Goal: Transaction & Acquisition: Apply for Financing

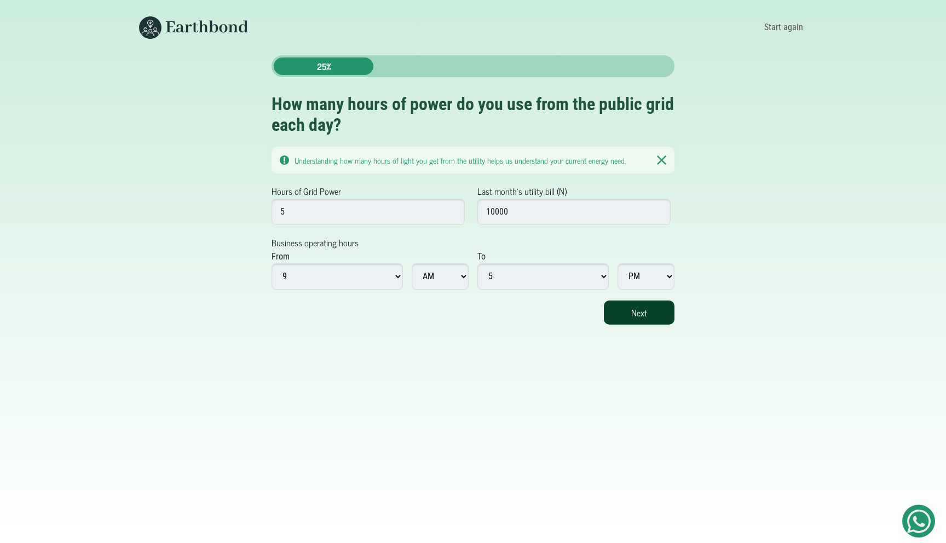
click at [653, 313] on button "Next" at bounding box center [639, 313] width 71 height 24
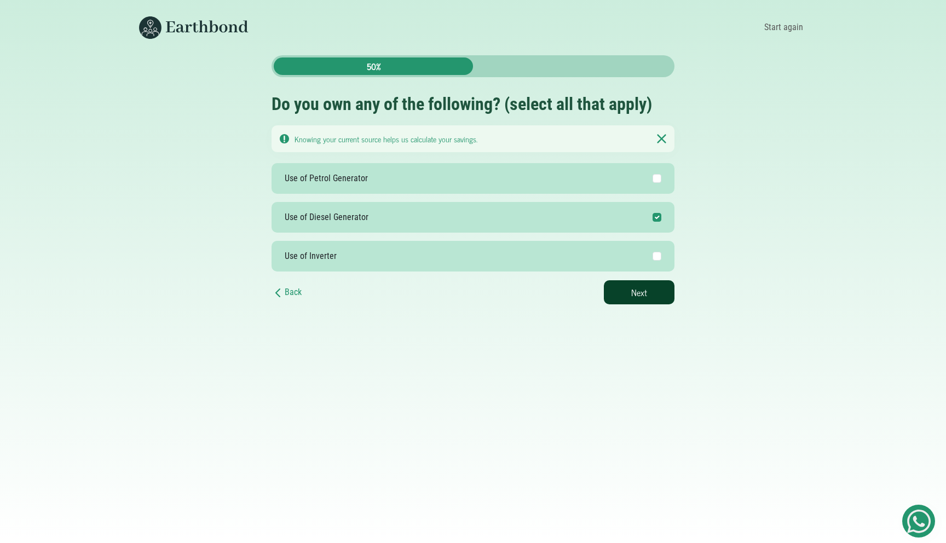
click at [624, 285] on button "Next" at bounding box center [639, 292] width 71 height 24
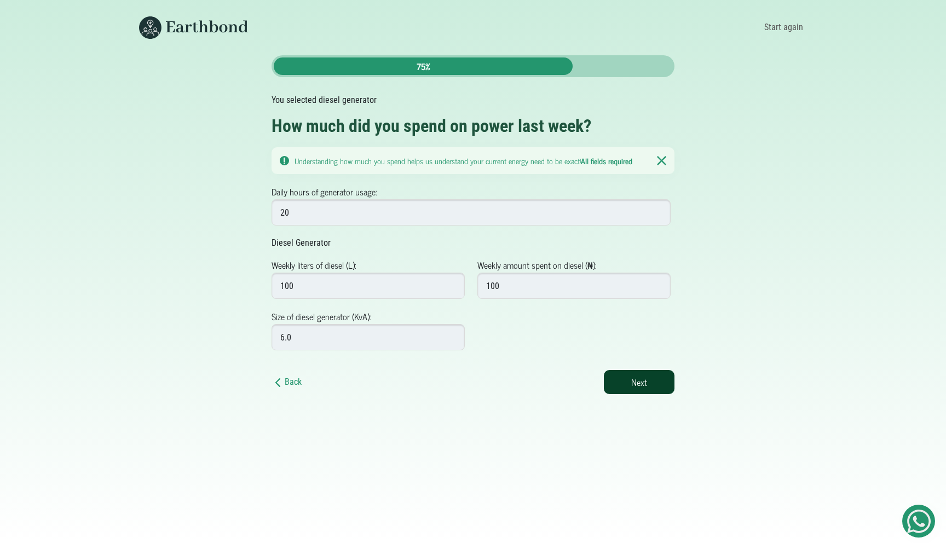
click at [654, 376] on button "Next" at bounding box center [639, 382] width 71 height 24
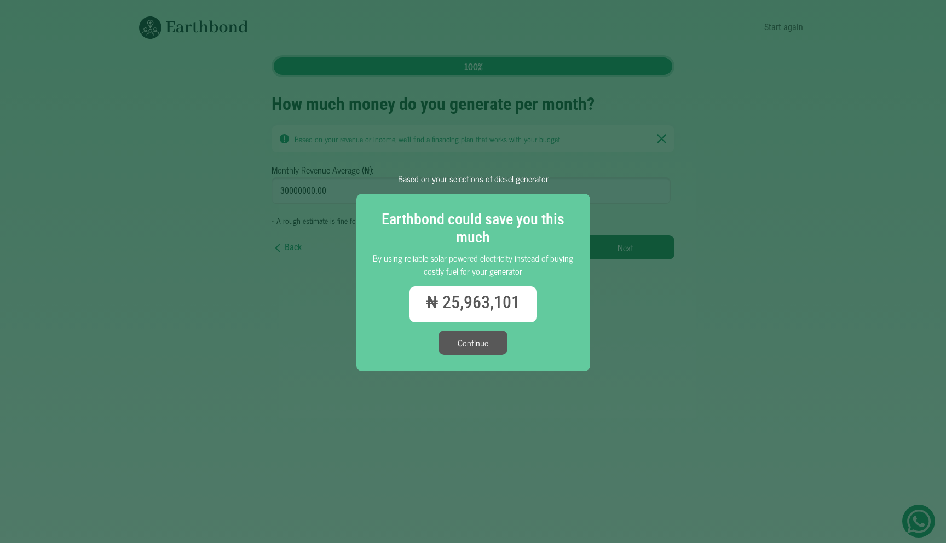
click at [486, 339] on button "Continue" at bounding box center [472, 343] width 69 height 24
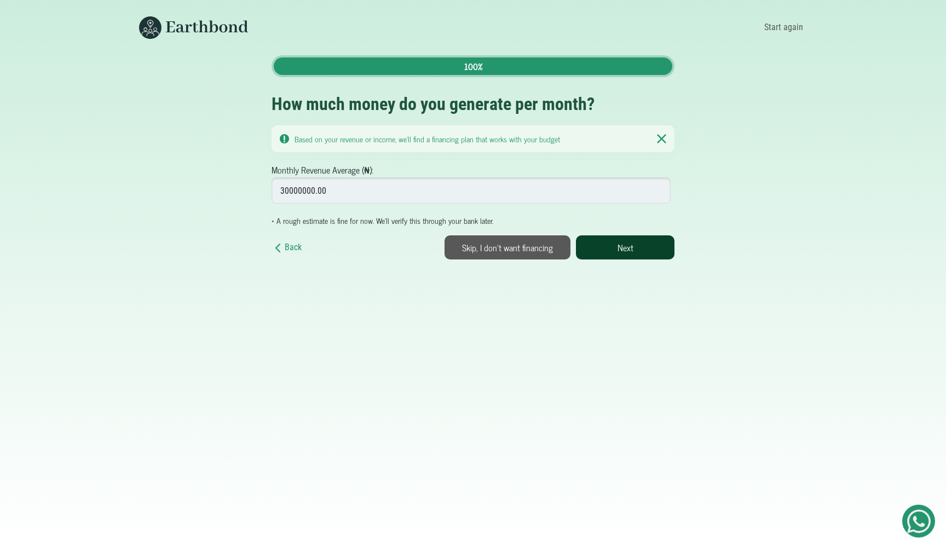
click at [638, 247] on button "Next" at bounding box center [625, 247] width 99 height 24
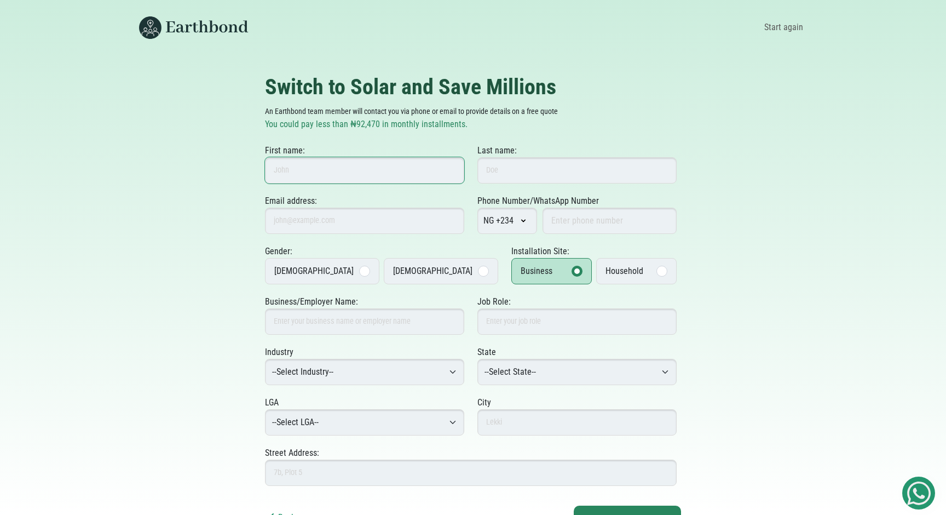
click at [436, 167] on input "First name:" at bounding box center [364, 170] width 199 height 26
type input "sxsss"
click at [590, 171] on input "Last name:" at bounding box center [576, 170] width 199 height 26
type input "axaax"
click at [344, 222] on input "Email address:" at bounding box center [364, 220] width 199 height 26
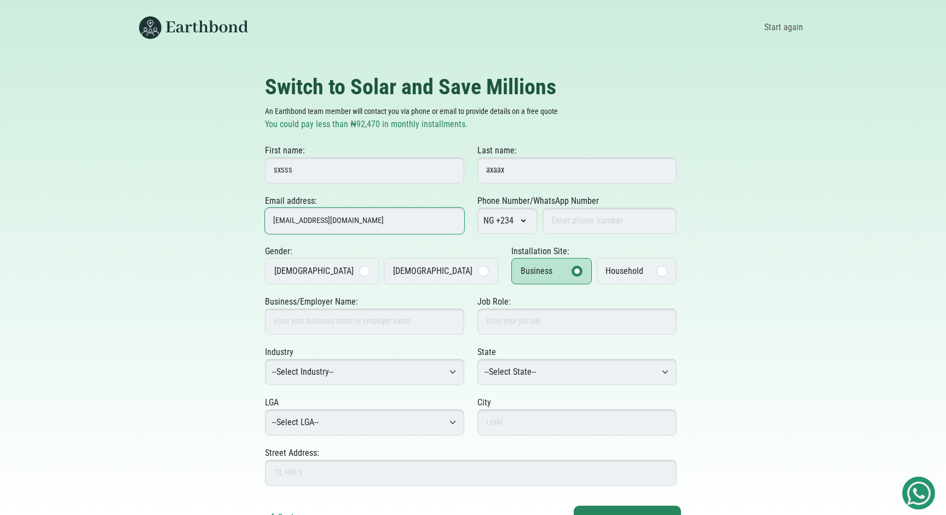
type input "[EMAIL_ADDRESS][DOMAIN_NAME]"
click at [571, 224] on input "Phone Number/WhatsApp Number" at bounding box center [609, 220] width 134 height 26
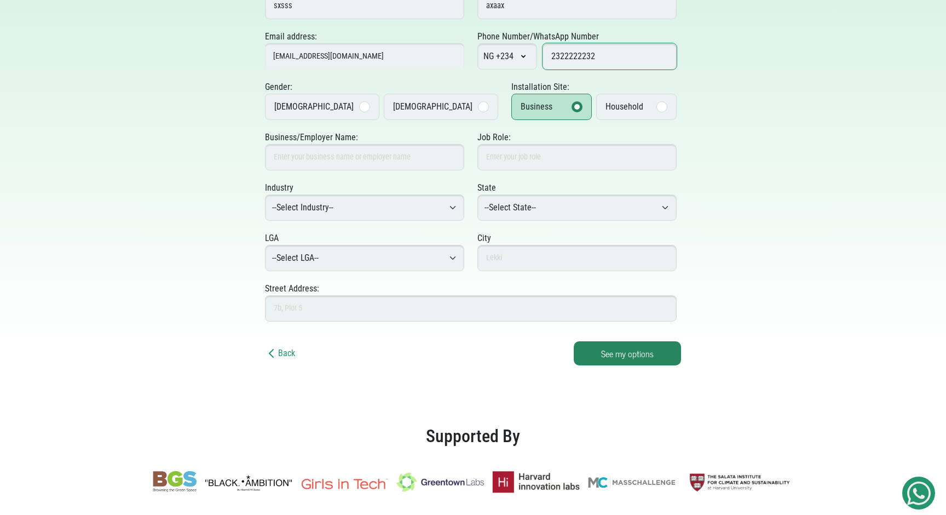
scroll to position [165, 0]
type input "2322222232"
click at [627, 107] on label "Household" at bounding box center [636, 106] width 80 height 26
click at [0, 0] on input "Household" at bounding box center [0, 0] width 0 height 0
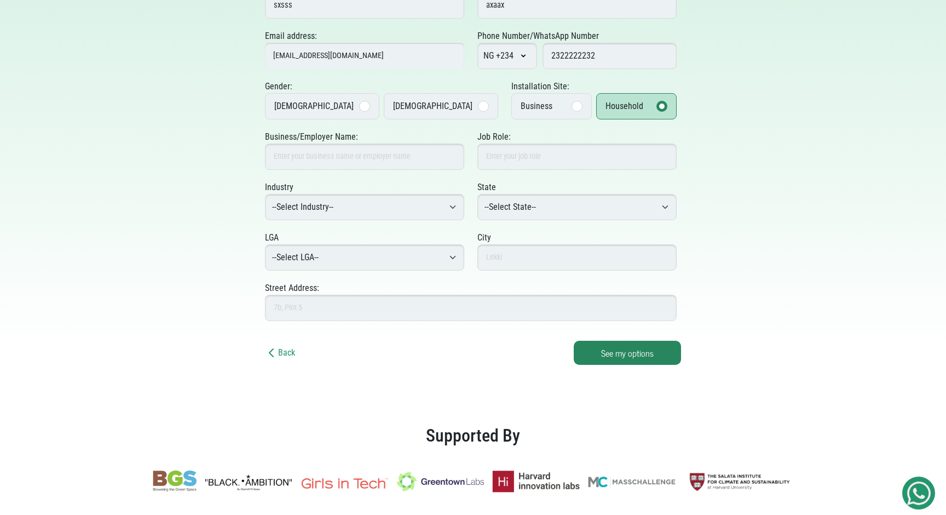
click at [412, 104] on label "Female" at bounding box center [441, 106] width 114 height 26
click at [0, 0] on input "Female" at bounding box center [0, 0] width 0 height 0
click at [402, 164] on input "Business/Employer Name:" at bounding box center [364, 156] width 199 height 26
type input "Testing"
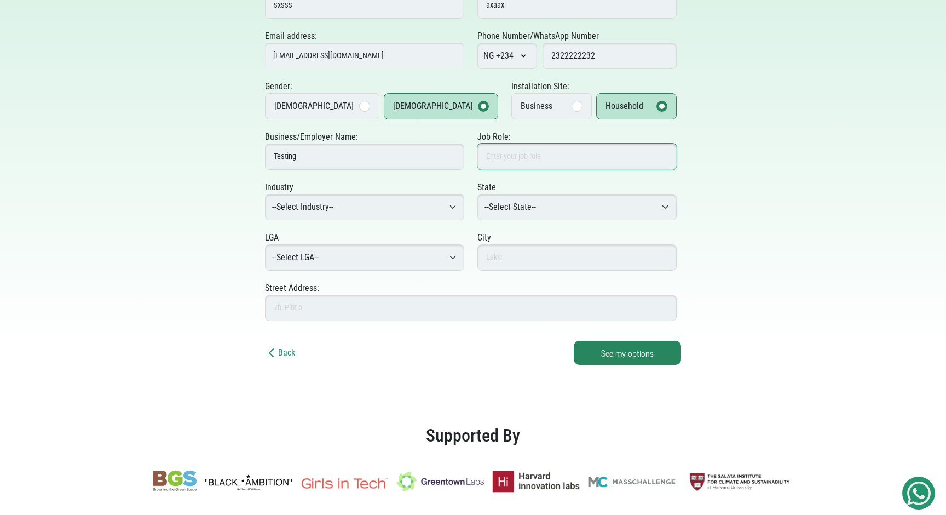
click at [535, 151] on input "Job Role:" at bounding box center [576, 156] width 199 height 26
type input "Tester"
click at [404, 206] on select "--Select Industry-- Agriculture Agro-Processing Advertising & Public Relations …" at bounding box center [364, 207] width 199 height 26
select select "Beauty & Personal Care"
click at [539, 206] on select "--Select State-- Abia Adamawa Akwa Ibom Anambra Bauchi Bayelsa Benue Borno Cros…" at bounding box center [576, 207] width 199 height 26
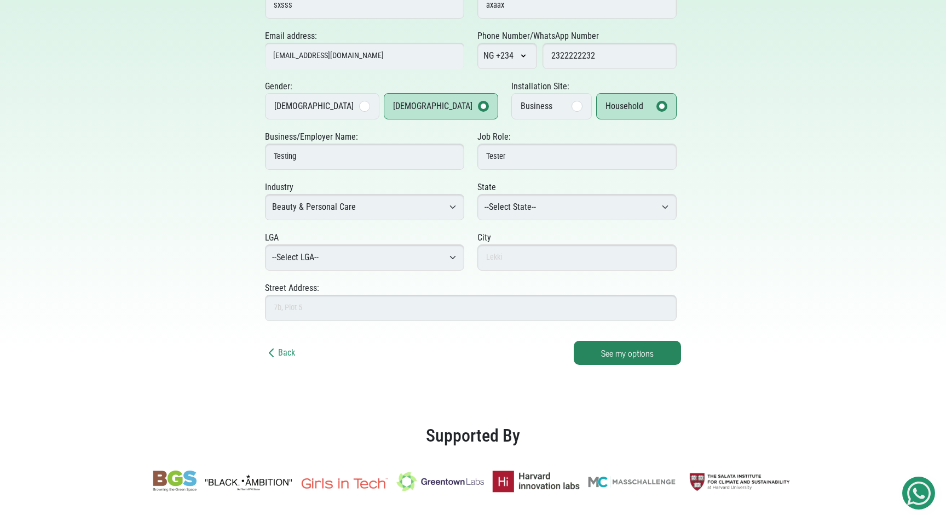
select select "Benue"
click at [371, 267] on select "--Select LGA-- Ado Agatu Apa Buruku Gboko Guma Gwer East Gwer West Katsina-Ala …" at bounding box center [364, 257] width 199 height 26
select select "Buruku"
click at [494, 267] on input "text" at bounding box center [576, 257] width 199 height 26
type input "Benue"
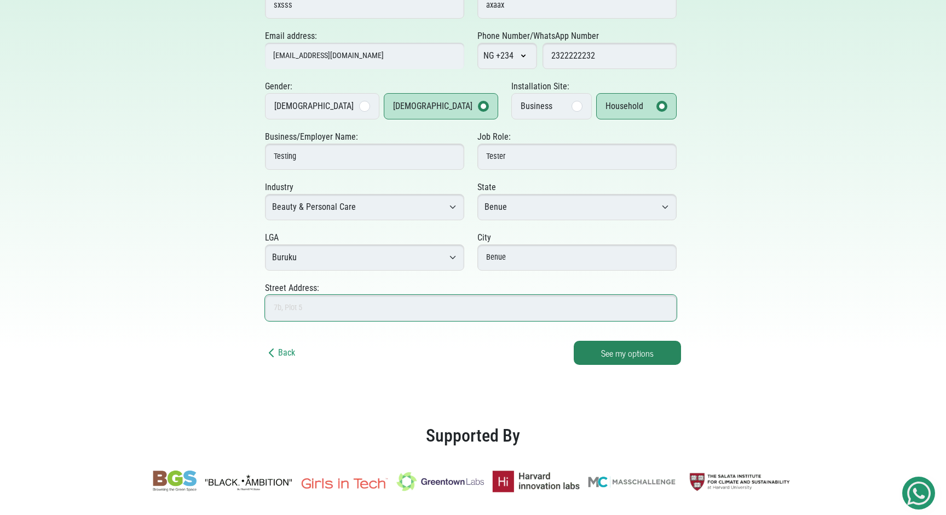
click at [466, 307] on input "Street Address:" at bounding box center [471, 308] width 412 height 26
click at [335, 297] on input "Street Address:" at bounding box center [471, 308] width 412 height 26
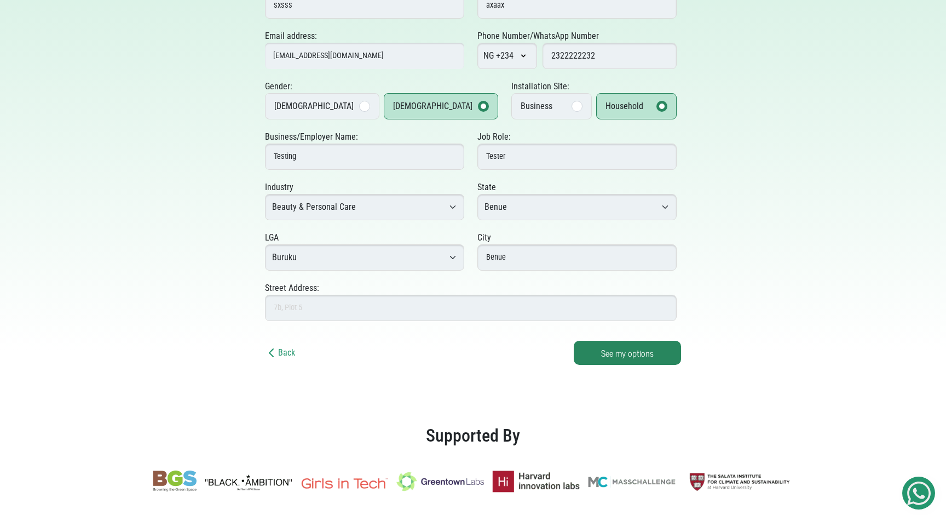
click at [556, 362] on div "Back See my options" at bounding box center [473, 352] width 416 height 24
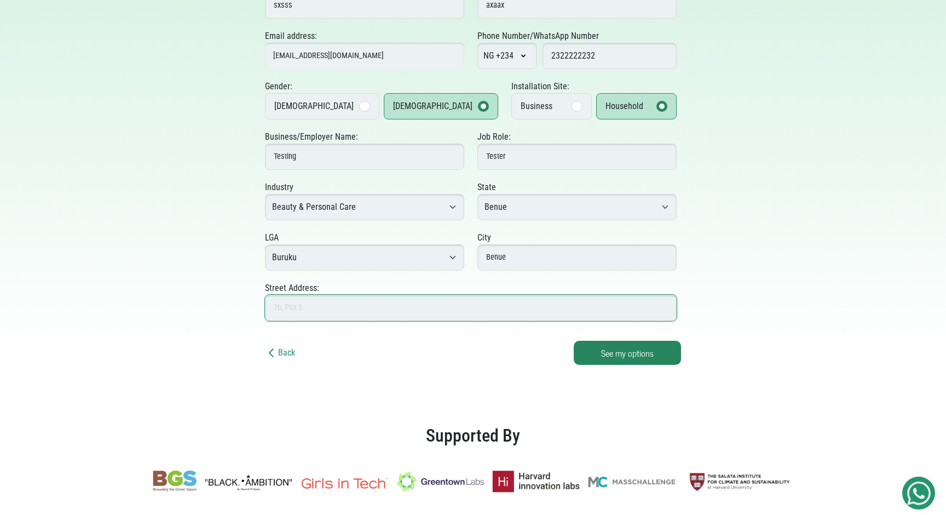
click at [464, 302] on input "Street Address:" at bounding box center [471, 308] width 412 height 26
type input "7b plot 1"
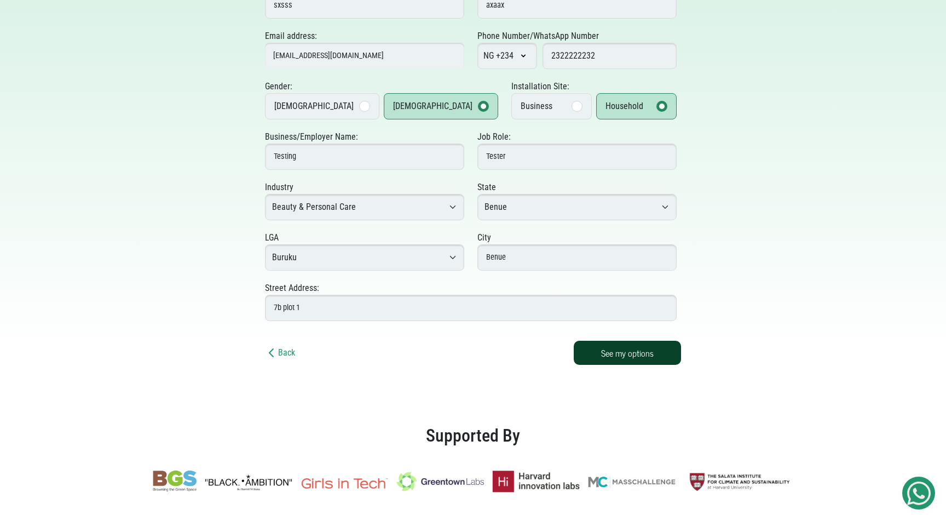
click at [664, 353] on button "See my options" at bounding box center [627, 352] width 107 height 24
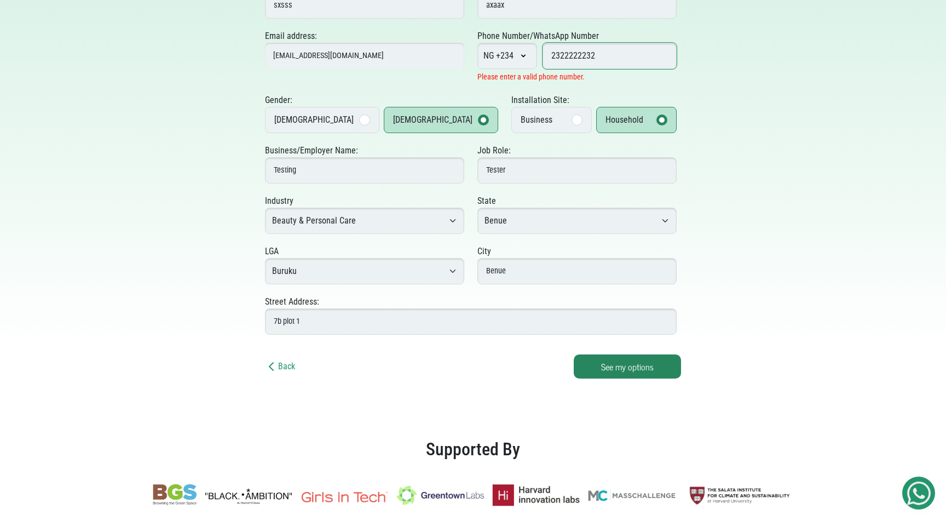
drag, startPoint x: 614, startPoint y: 53, endPoint x: 546, endPoint y: 53, distance: 67.9
click at [546, 53] on input "2322222232" at bounding box center [609, 56] width 134 height 26
type input "8099988878"
click at [633, 373] on button "See my options" at bounding box center [627, 366] width 107 height 24
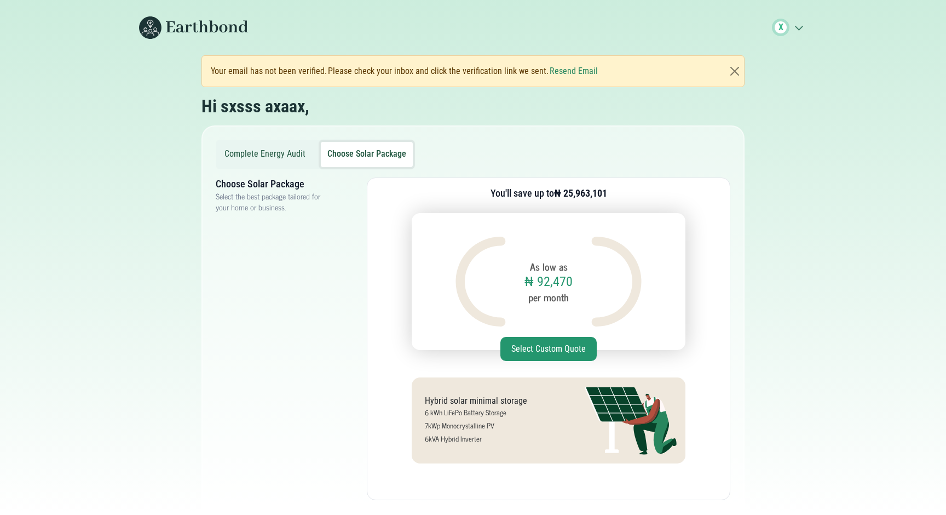
click at [563, 351] on button "Select Custom Quote" at bounding box center [548, 349] width 96 height 24
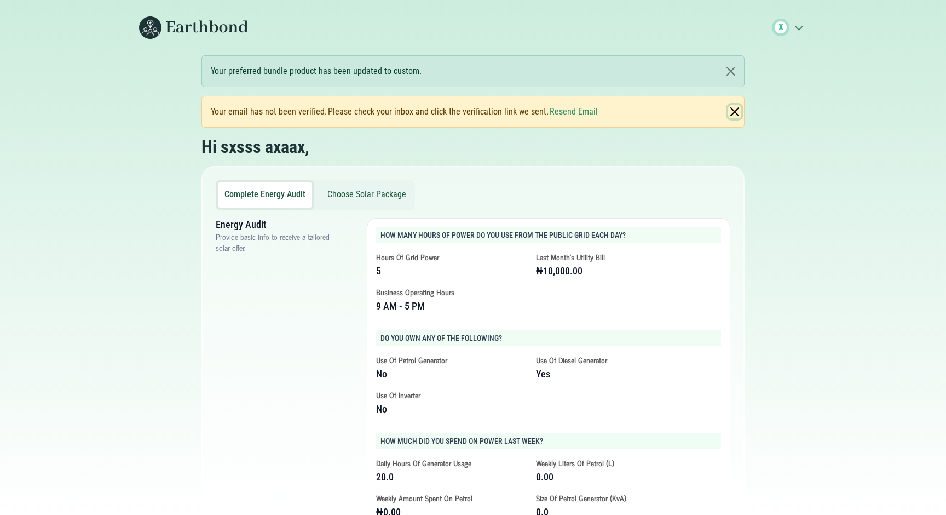
click at [735, 113] on button "Close" at bounding box center [734, 111] width 13 height 13
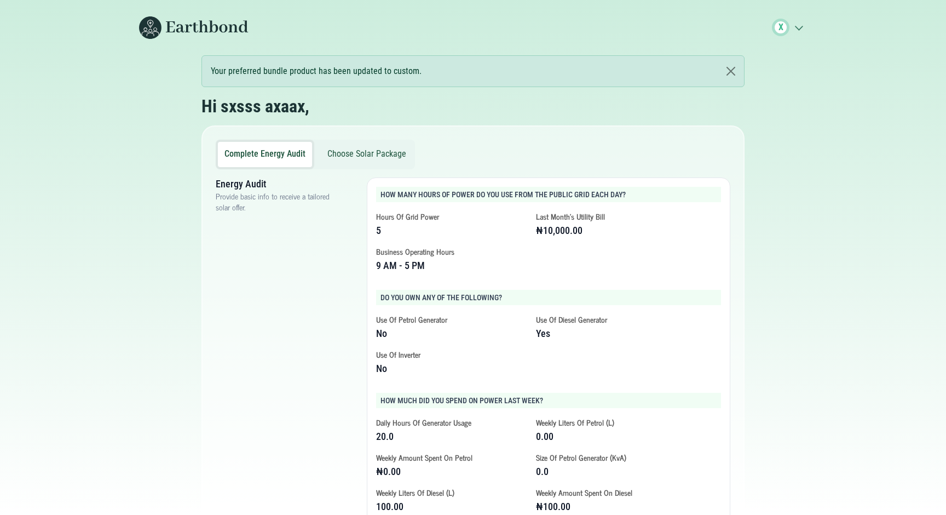
click at [368, 149] on button "Choose Solar Package" at bounding box center [367, 154] width 92 height 25
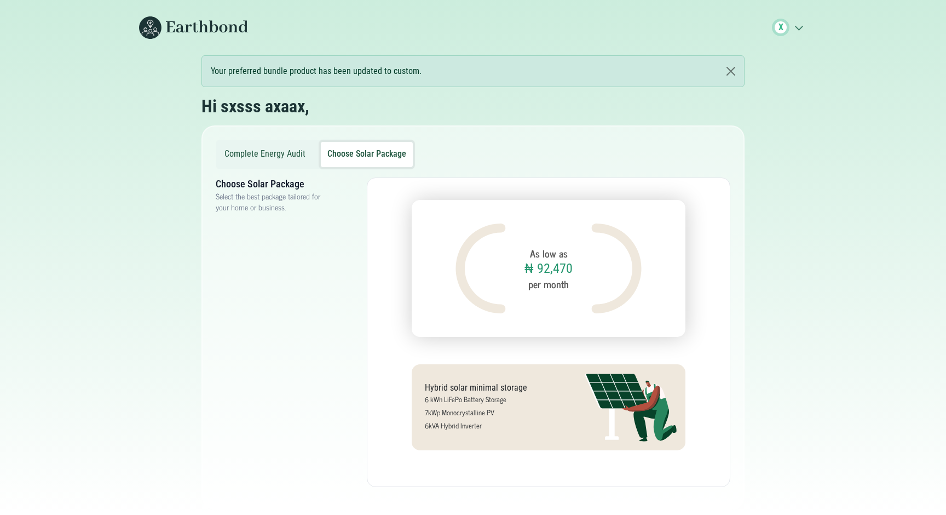
scroll to position [4, 0]
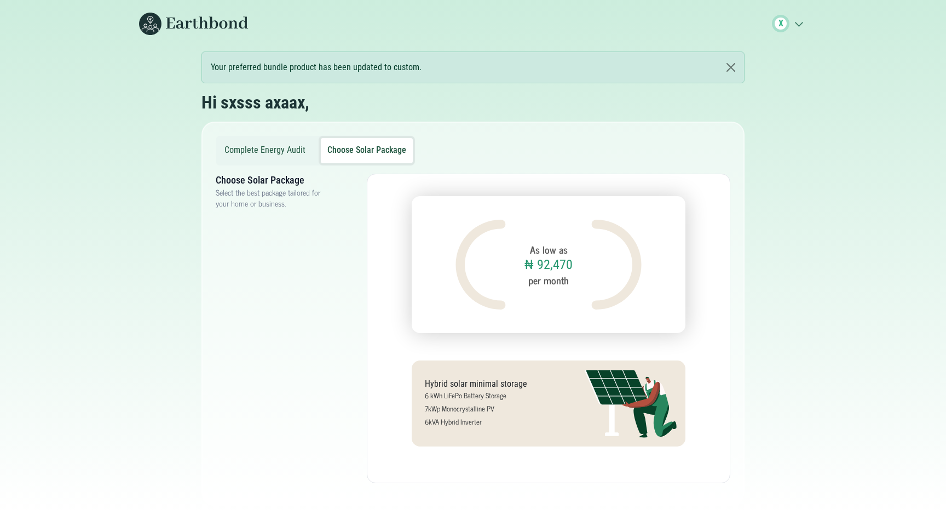
click at [299, 160] on button "Complete Energy Audit" at bounding box center [265, 150] width 94 height 25
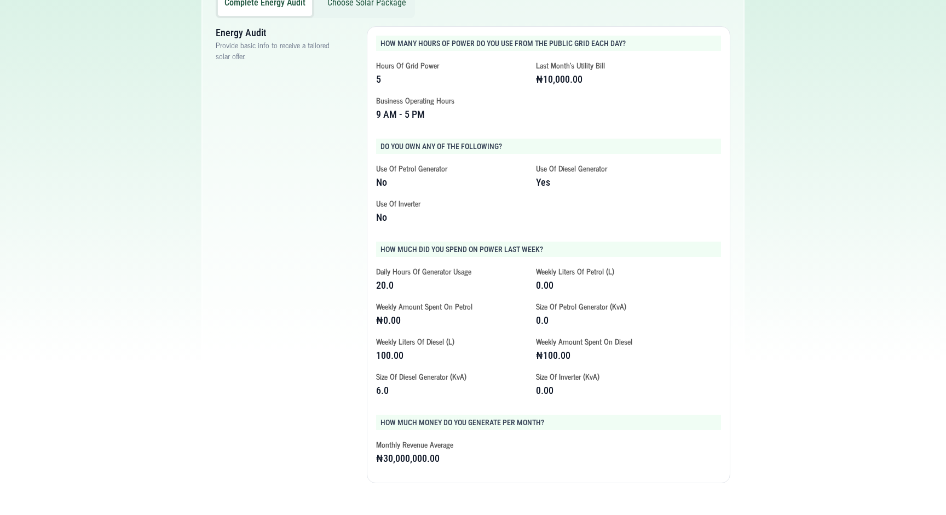
scroll to position [0, 0]
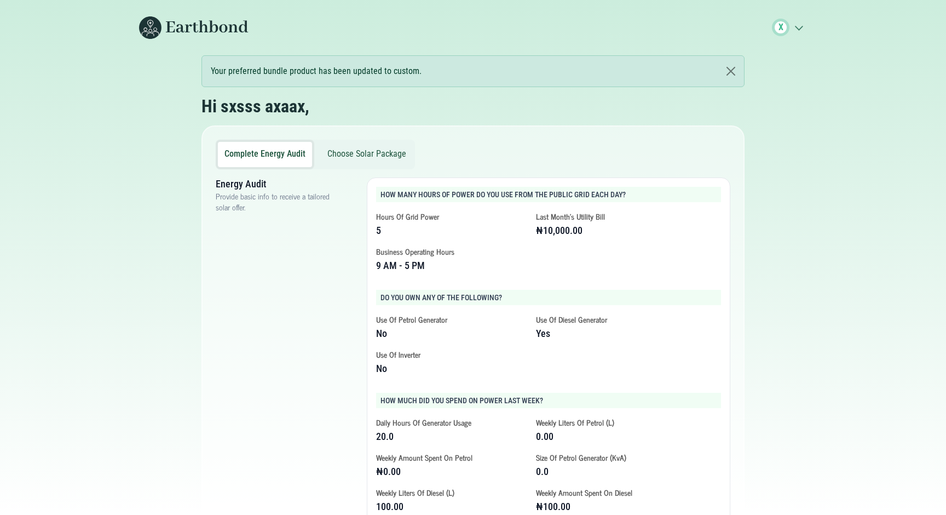
click at [784, 24] on span "X" at bounding box center [781, 28] width 18 height 18
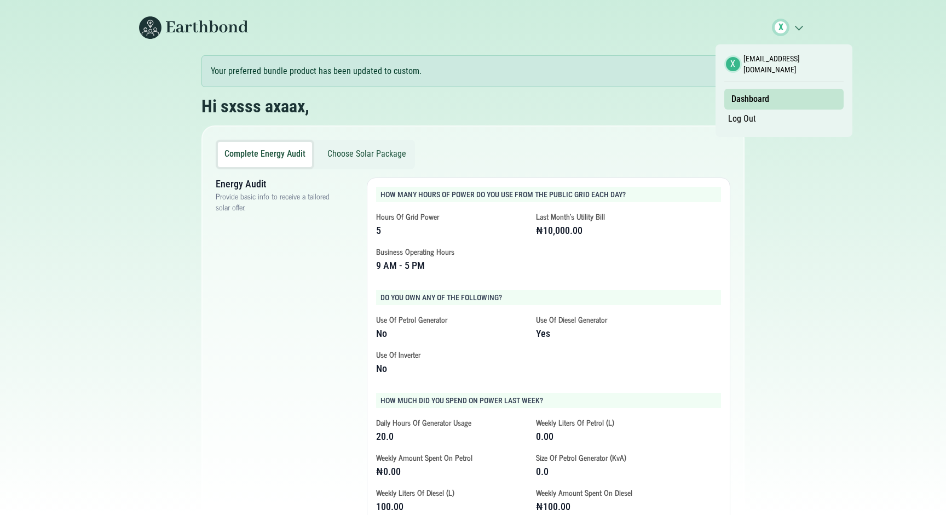
click at [754, 93] on link "Dashboard" at bounding box center [750, 99] width 45 height 19
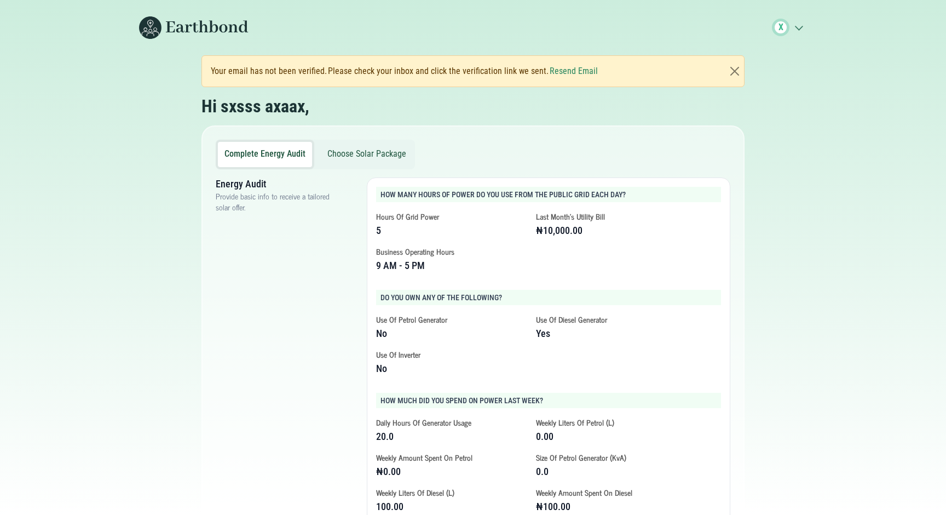
click at [374, 157] on button "Choose Solar Package" at bounding box center [367, 154] width 92 height 25
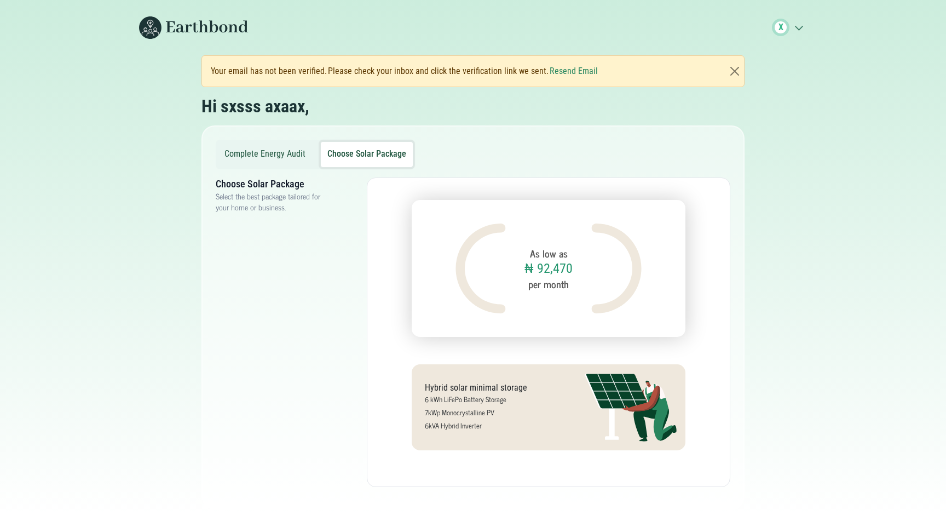
scroll to position [4, 0]
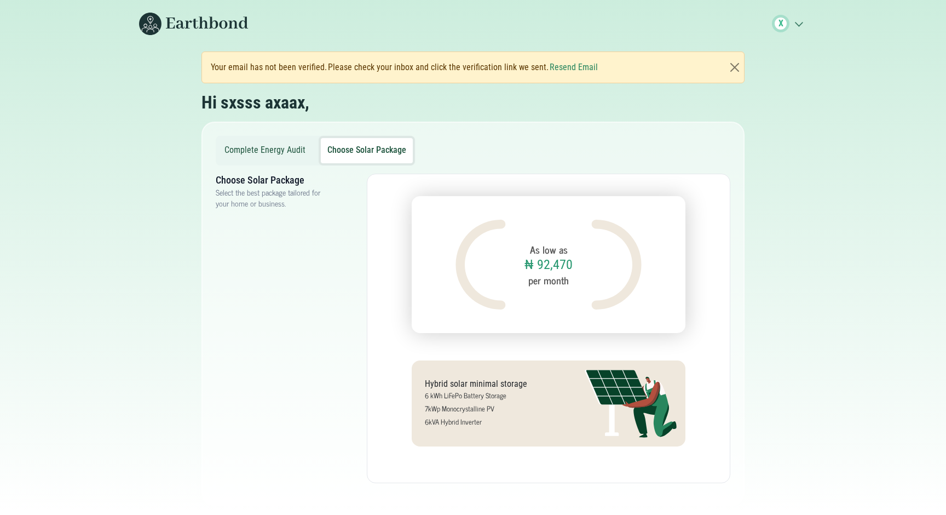
click at [527, 262] on h1 "₦ 92,470" at bounding box center [548, 265] width 48 height 16
click at [566, 68] on button "Resend Email" at bounding box center [574, 67] width 48 height 13
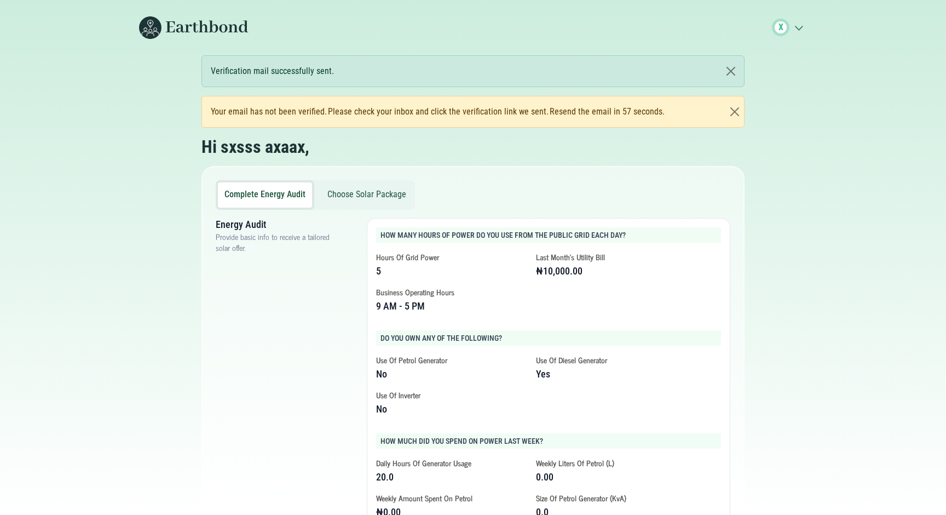
click at [368, 189] on button "Choose Solar Package" at bounding box center [367, 194] width 92 height 25
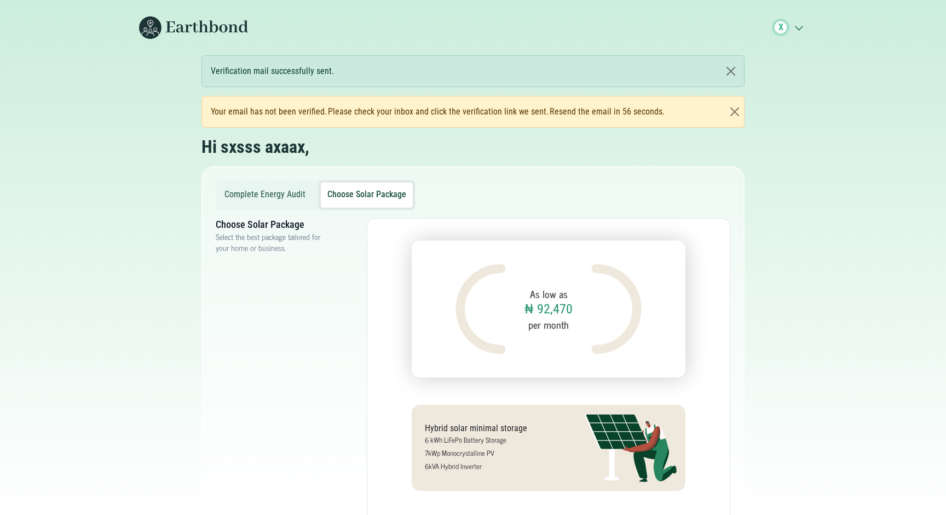
scroll to position [44, 0]
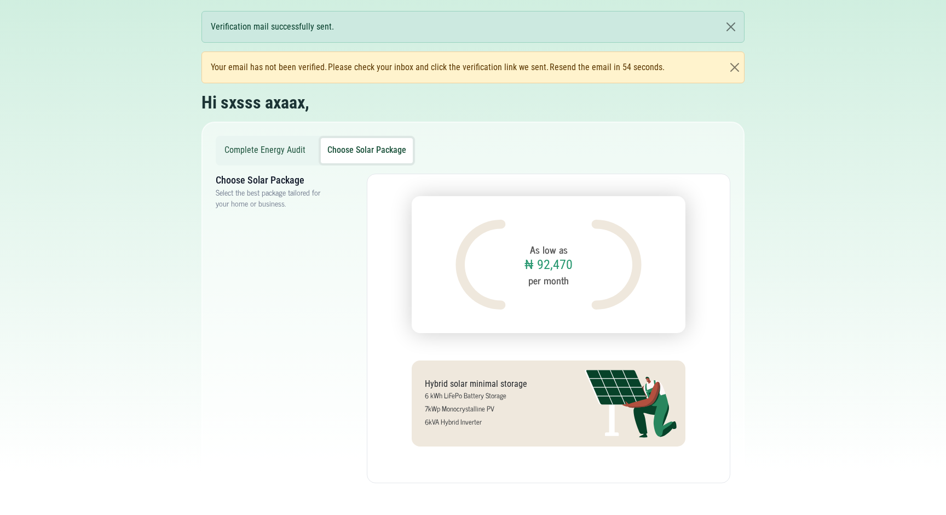
click at [290, 153] on button "Complete Energy Audit" at bounding box center [265, 150] width 94 height 25
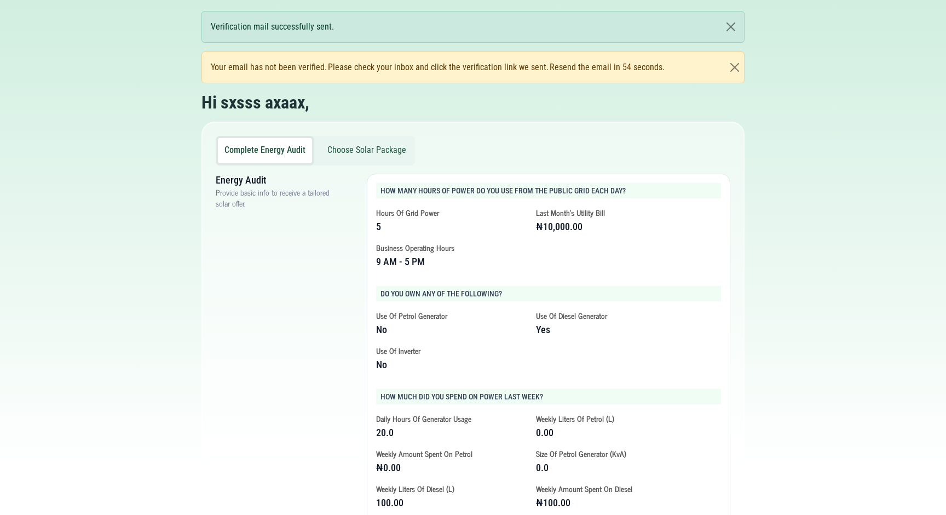
scroll to position [0, 0]
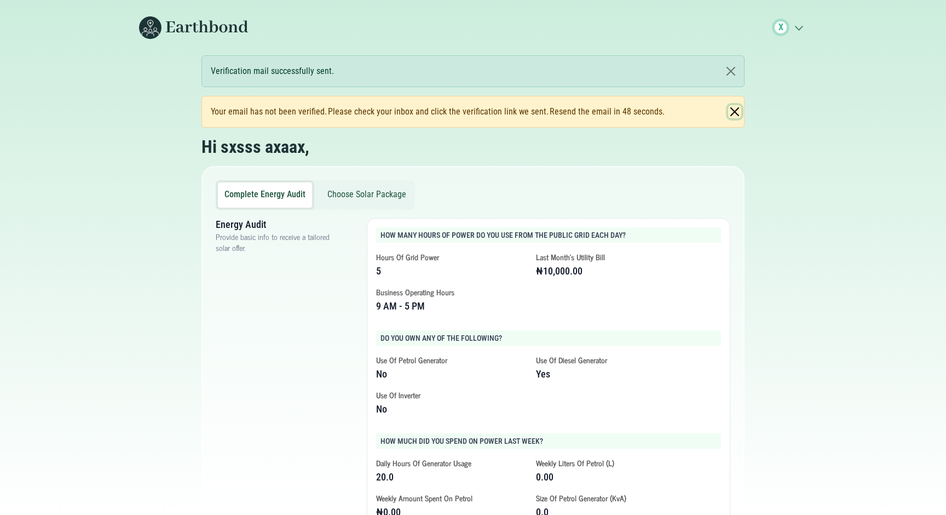
click at [734, 110] on button "Close" at bounding box center [734, 111] width 13 height 13
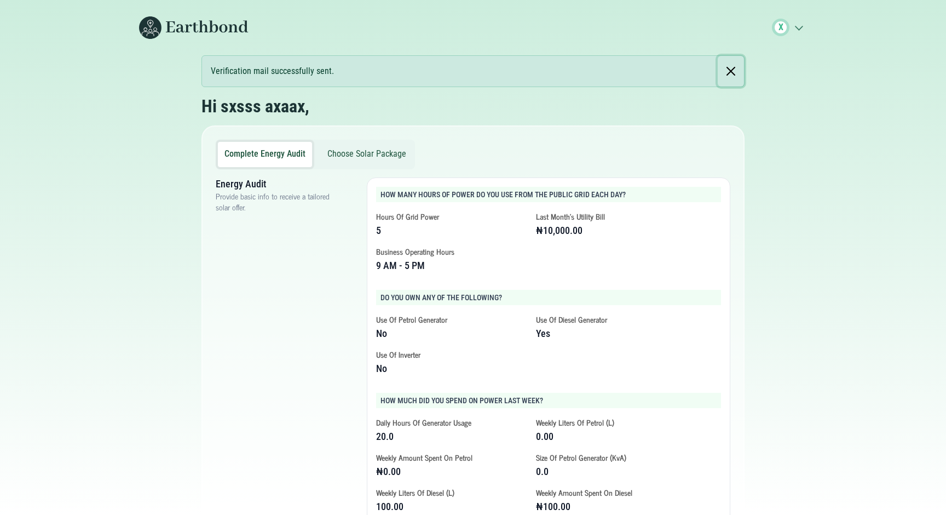
click at [731, 72] on button "Close" at bounding box center [731, 71] width 26 height 31
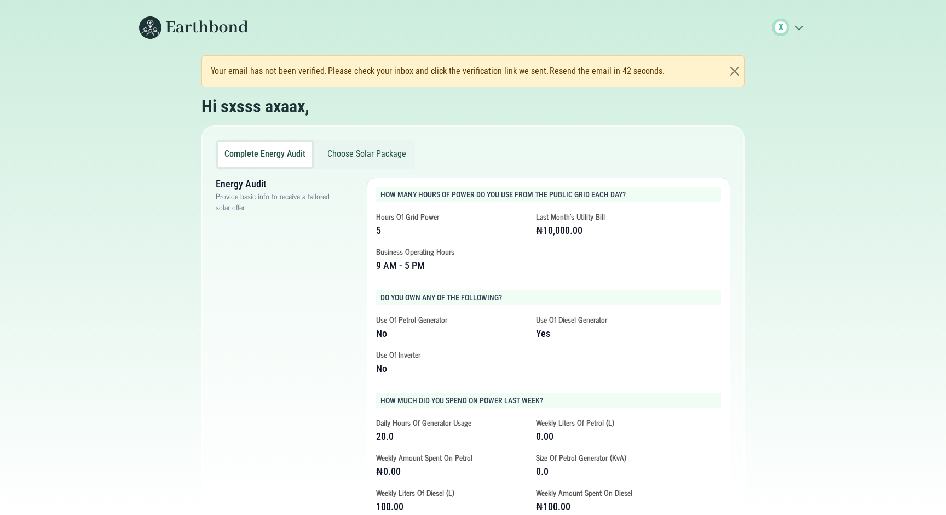
click at [784, 30] on span "X" at bounding box center [781, 28] width 18 height 18
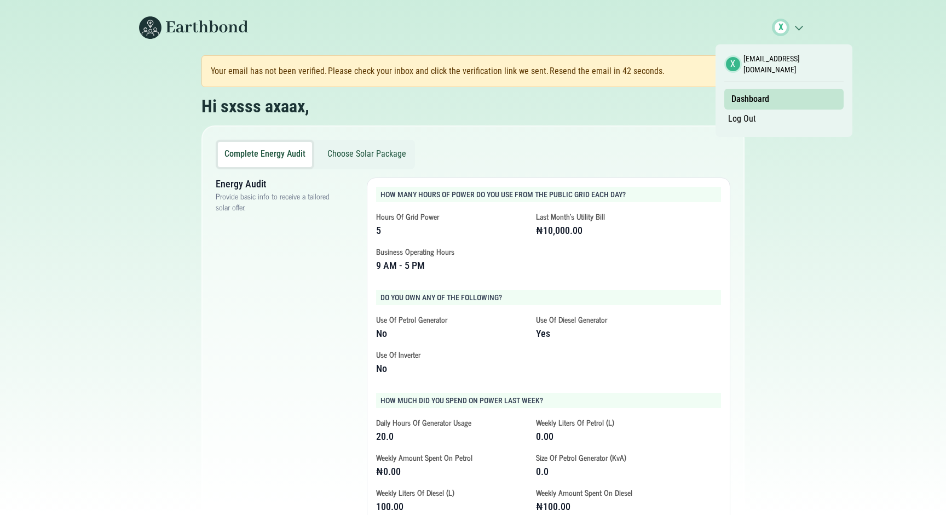
click at [751, 118] on link "Log Out" at bounding box center [742, 118] width 36 height 19
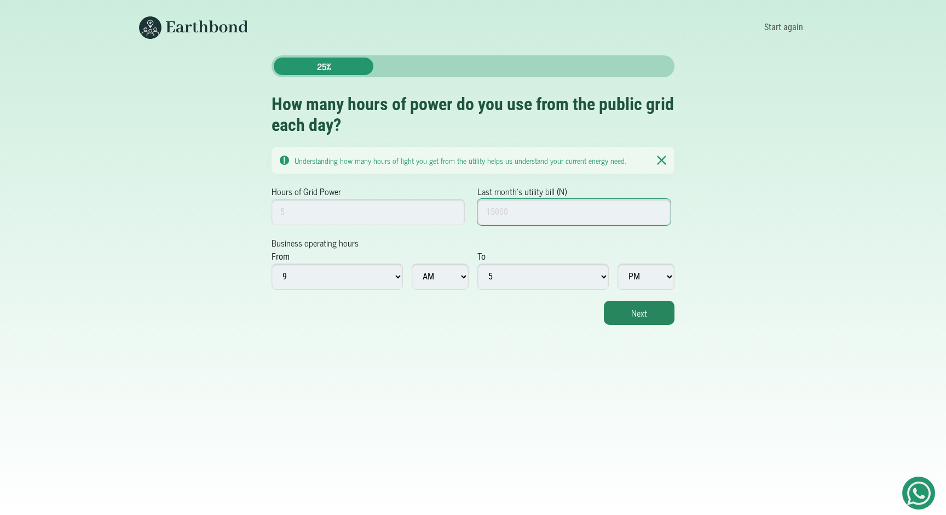
click at [586, 215] on input "Last month's utility bill (N)" at bounding box center [573, 212] width 193 height 26
type input "1000"
click at [413, 204] on input "Hours of Grid Power" at bounding box center [368, 212] width 193 height 26
type input "4"
click at [629, 315] on button "Next" at bounding box center [639, 313] width 71 height 24
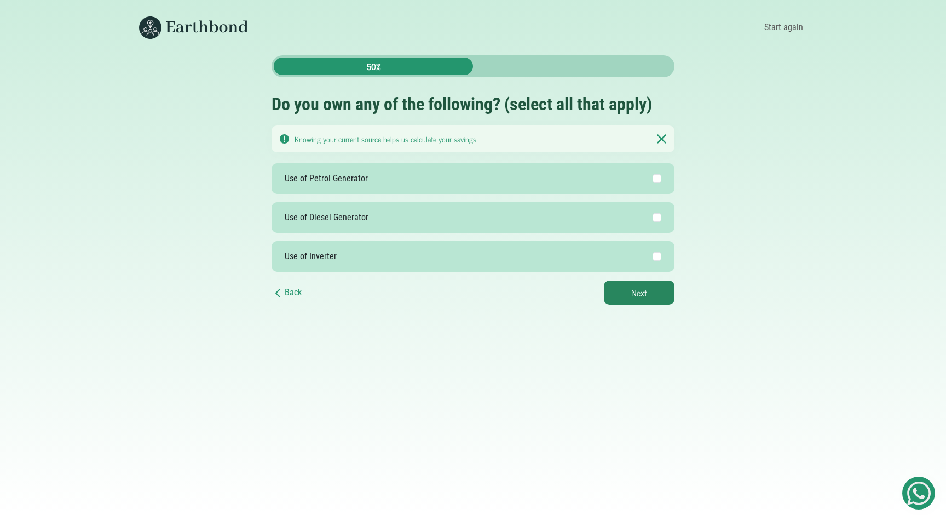
click at [414, 176] on label "Use of Petrol Generator" at bounding box center [473, 178] width 403 height 31
click at [653, 176] on input "Use of Petrol Generator" at bounding box center [657, 178] width 9 height 9
checkbox input "true"
click at [628, 290] on button "Next" at bounding box center [639, 292] width 71 height 24
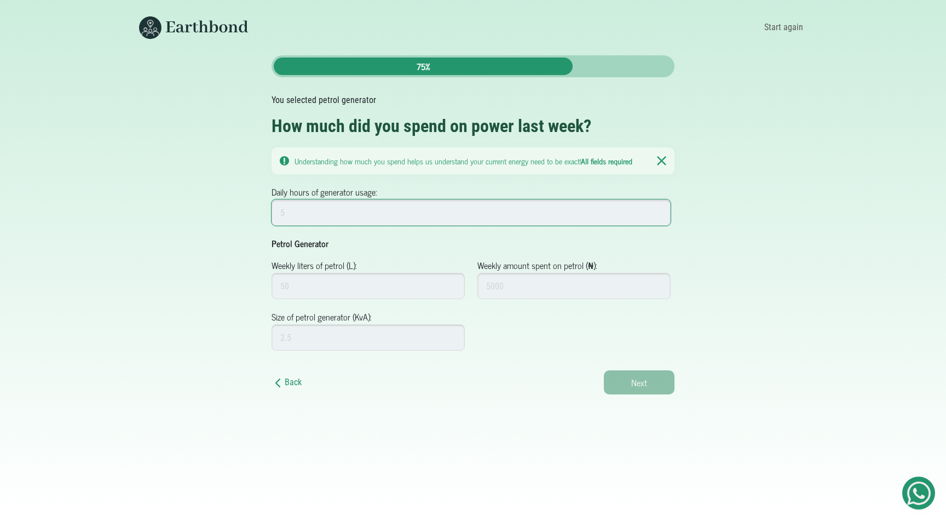
click at [414, 209] on input "Daily hours of generator usage:" at bounding box center [471, 212] width 399 height 26
type input "5"
click at [370, 290] on input "Weekly liters of petrol (L):" at bounding box center [368, 286] width 193 height 26
click at [412, 291] on input "Weekly liters of petrol (L):" at bounding box center [368, 286] width 193 height 26
type input "50"
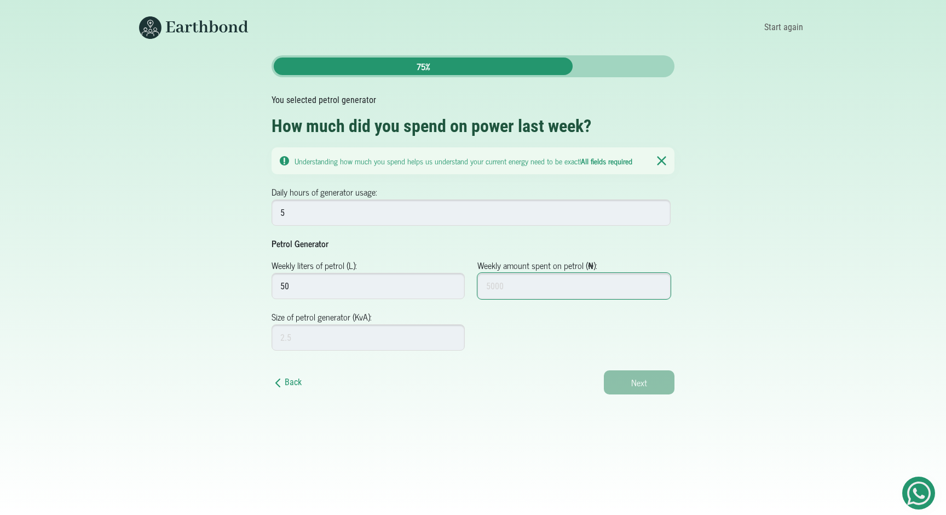
click at [577, 283] on input "Weekly amount spent on petrol (₦):" at bounding box center [573, 286] width 193 height 26
type input "50000"
click at [402, 346] on input "Size of petrol generator (KvA):" at bounding box center [368, 337] width 193 height 26
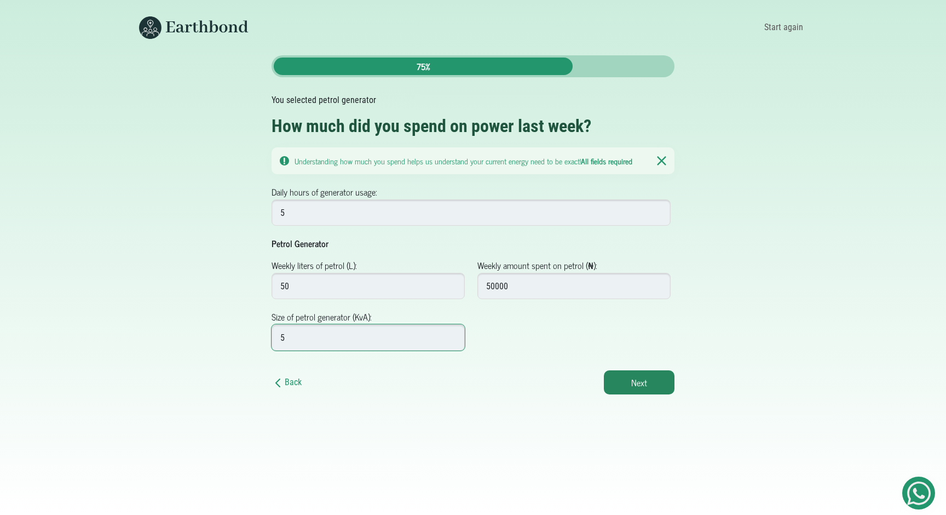
type input "5"
click at [639, 395] on body "Start again Back 75% You selected petrol generator How much did you spend on po…" at bounding box center [473, 257] width 946 height 515
click at [662, 375] on button "Next" at bounding box center [639, 382] width 71 height 24
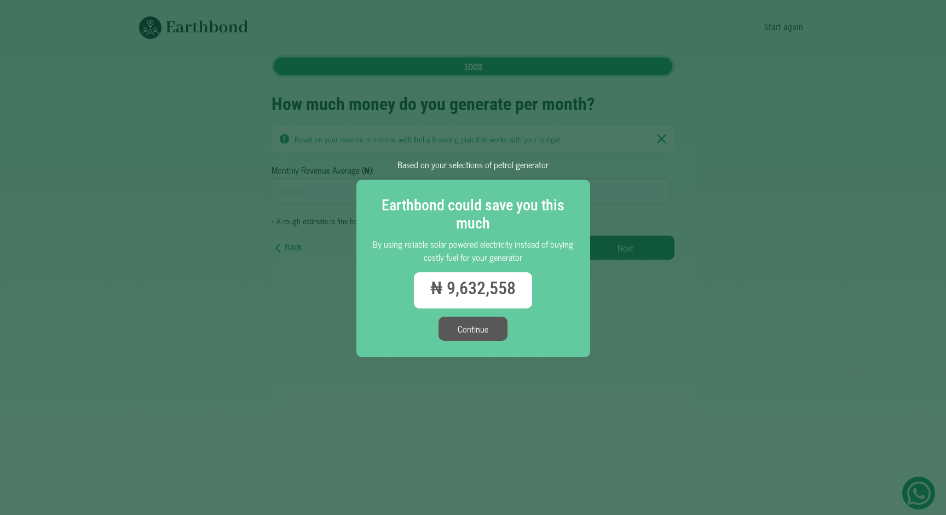
click at [677, 126] on div "Based on your selections of petrol generator Earthbond could save you this much…" at bounding box center [473, 257] width 946 height 515
click at [484, 331] on button "Continue" at bounding box center [472, 328] width 69 height 24
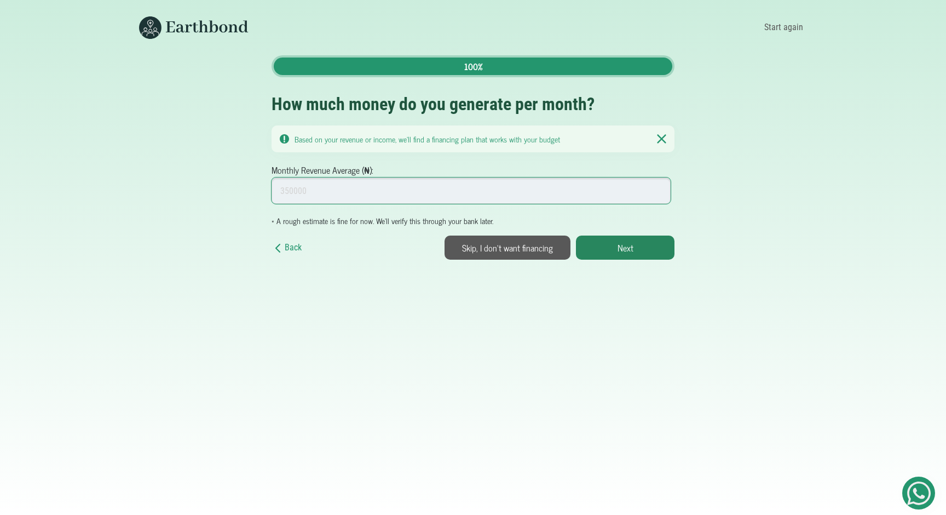
click at [420, 196] on input "Monthly Revenue Average (₦):" at bounding box center [471, 190] width 399 height 26
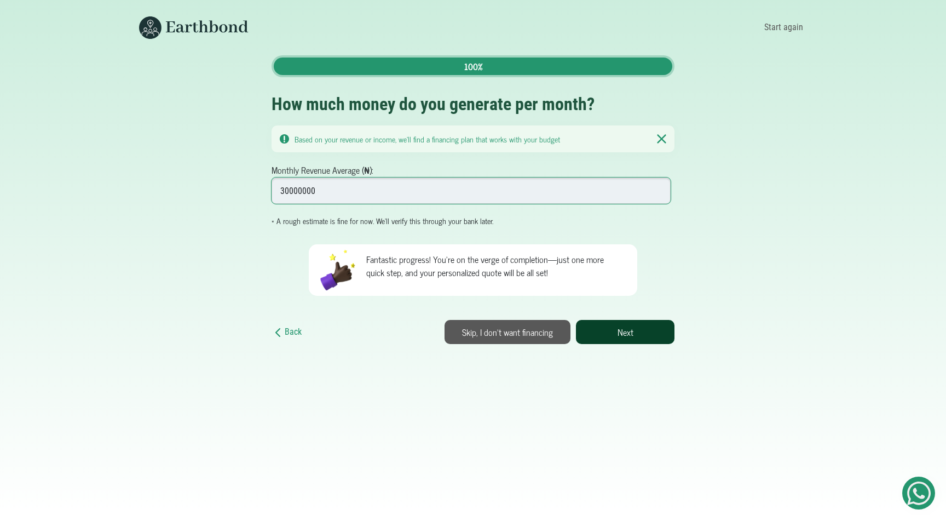
type input "30000000"
click at [619, 329] on button "Next" at bounding box center [625, 332] width 99 height 24
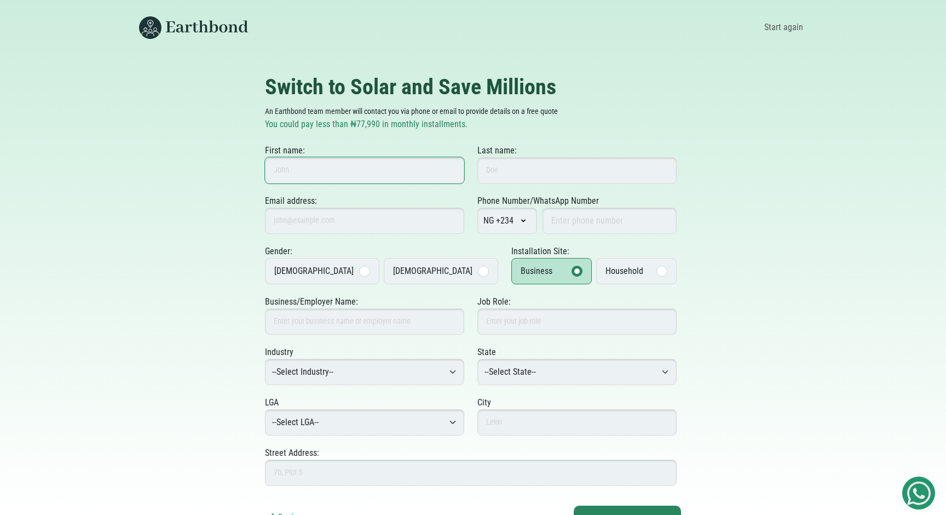
click at [400, 164] on input "First name:" at bounding box center [364, 170] width 199 height 26
type input "2"
type input "cswwd"
click at [546, 180] on input "Last name:" at bounding box center [576, 170] width 199 height 26
type input "dedww"
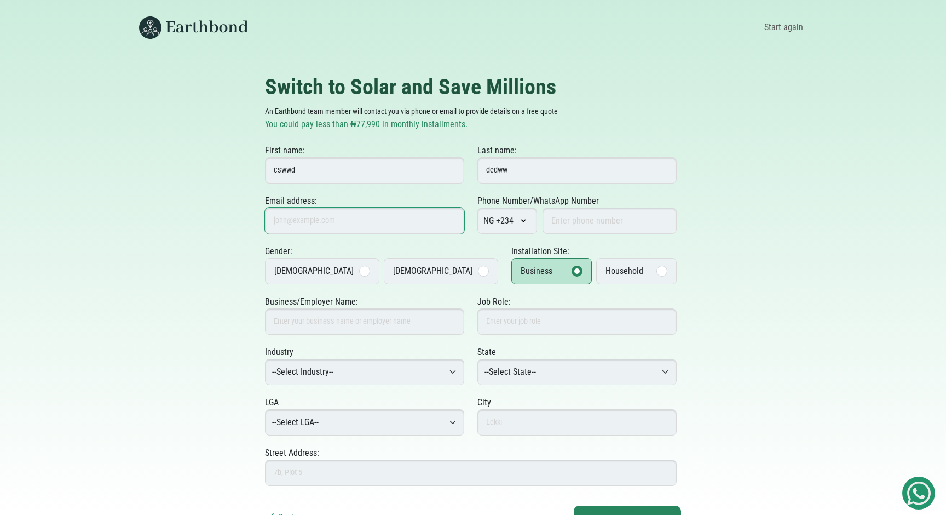
click at [314, 232] on input "Email address:" at bounding box center [364, 220] width 199 height 26
type input "[EMAIL_ADDRESS][DOMAIN_NAME]"
click at [563, 220] on input "Phone Number/WhatsApp Number" at bounding box center [609, 220] width 134 height 26
type input "80777877777"
click at [427, 269] on label "[DEMOGRAPHIC_DATA]" at bounding box center [441, 271] width 114 height 26
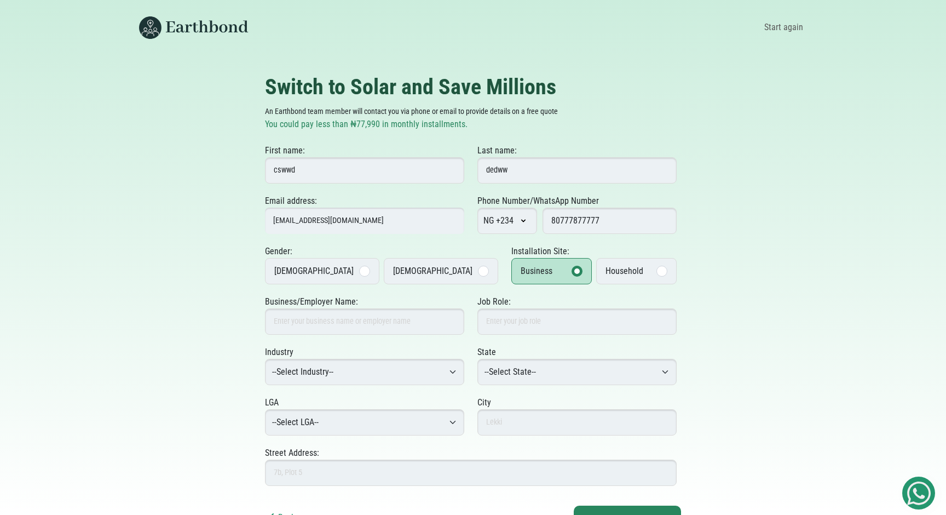
click at [0, 0] on input "[DEMOGRAPHIC_DATA]" at bounding box center [0, 0] width 0 height 0
click at [355, 322] on input "Business/Employer Name:" at bounding box center [364, 321] width 199 height 26
type input "Testing"
click at [513, 313] on input "Job Role:" at bounding box center [576, 321] width 199 height 26
type input "Tester"
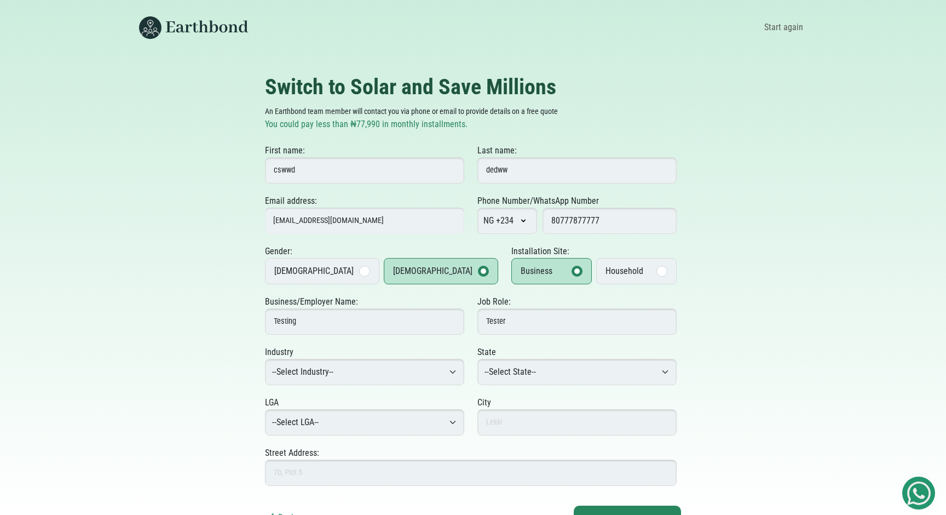
click at [384, 363] on select "--Select Industry-- Agriculture Agro-Processing Advertising & Public Relations …" at bounding box center [364, 372] width 199 height 26
select select "Consulting & Business Services"
click at [543, 373] on select "--Select State-- Abia Adamawa Akwa Ibom Anambra Bauchi Bayelsa Benue Borno Cros…" at bounding box center [576, 372] width 199 height 26
select select "Benue"
click at [405, 420] on select "--Select LGA-- Ado Agatu Apa Buruku Gboko Guma Gwer East Gwer West Katsina-Ala …" at bounding box center [364, 422] width 199 height 26
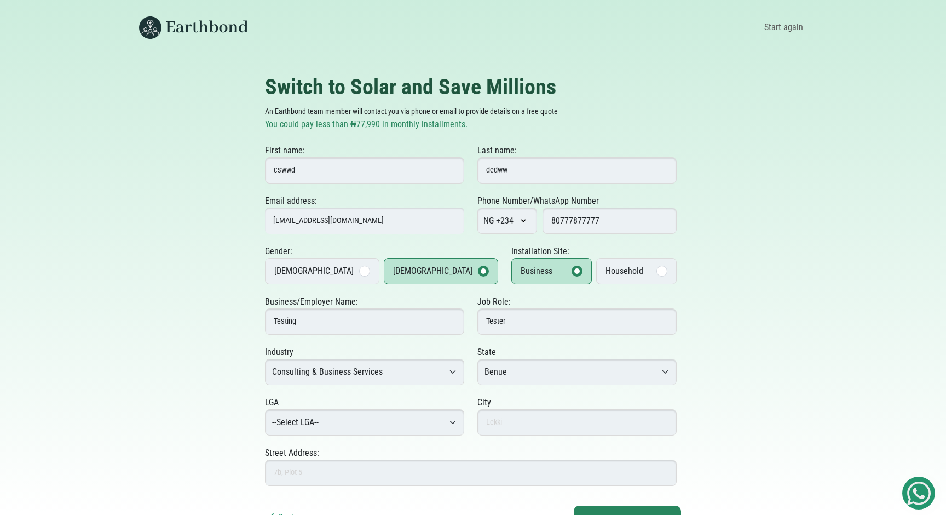
select select "Apa"
drag, startPoint x: 557, startPoint y: 401, endPoint x: 550, endPoint y: 416, distance: 16.7
click at [550, 416] on input "text" at bounding box center [576, 422] width 199 height 26
type input "benu"
click at [503, 465] on input "Street Address:" at bounding box center [471, 472] width 412 height 26
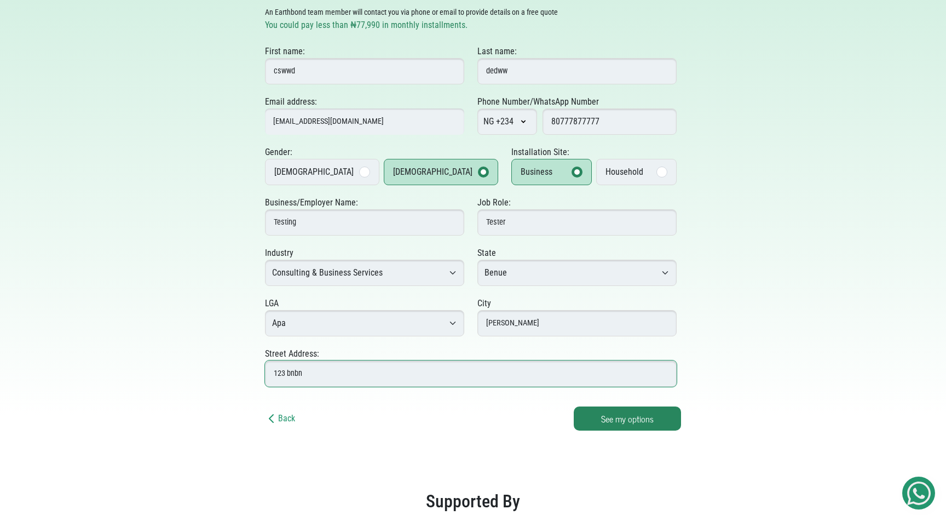
scroll to position [178, 0]
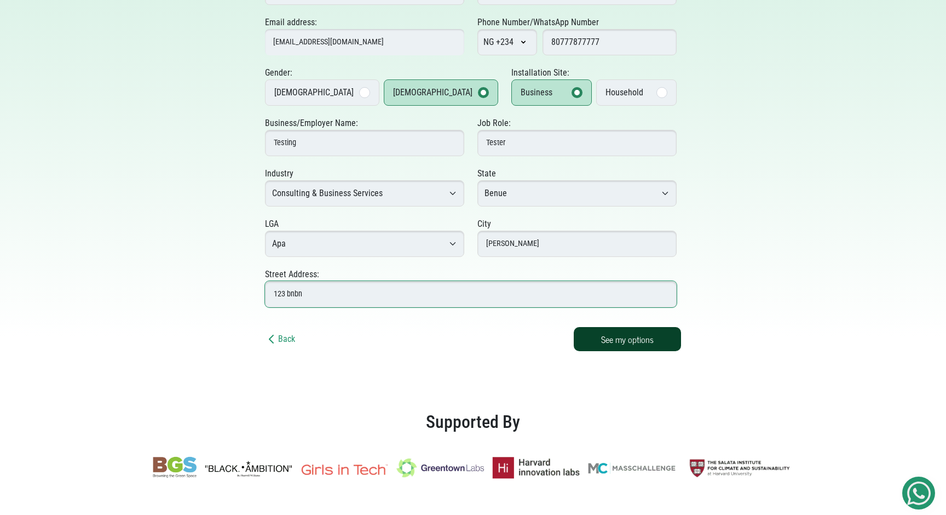
type input "123 bnbn"
click at [655, 334] on button "See my options" at bounding box center [627, 339] width 107 height 24
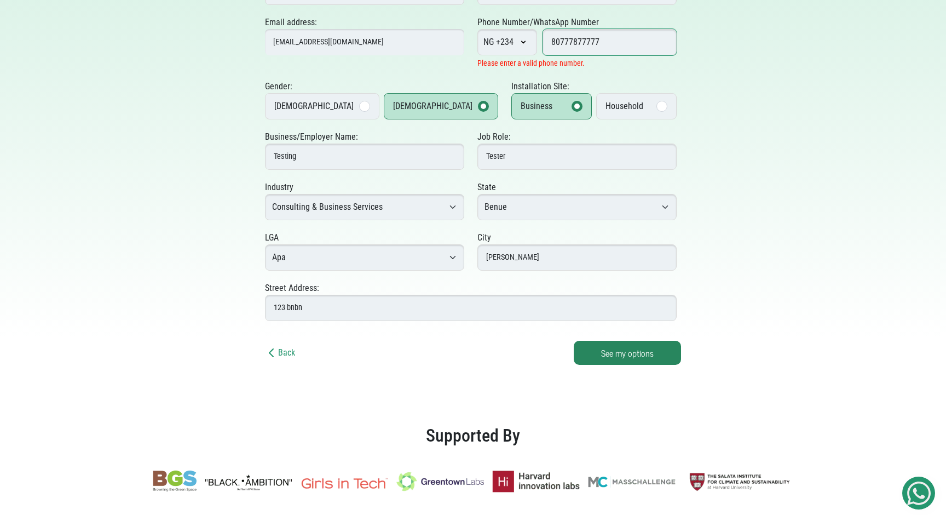
click at [614, 49] on input "80777877777" at bounding box center [609, 42] width 134 height 26
type input "8077787777"
click at [634, 351] on button "See my options" at bounding box center [627, 352] width 107 height 24
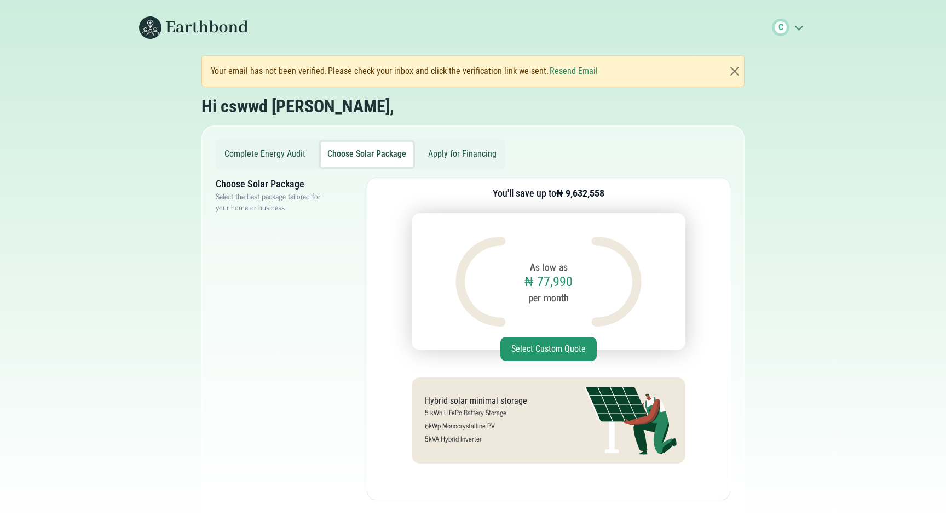
click at [460, 136] on div "Complete Energy Audit Choose Solar Package Apply for Financing Energy Audit Pro…" at bounding box center [472, 494] width 543 height 738
click at [460, 154] on button "Apply for Financing" at bounding box center [463, 154] width 82 height 25
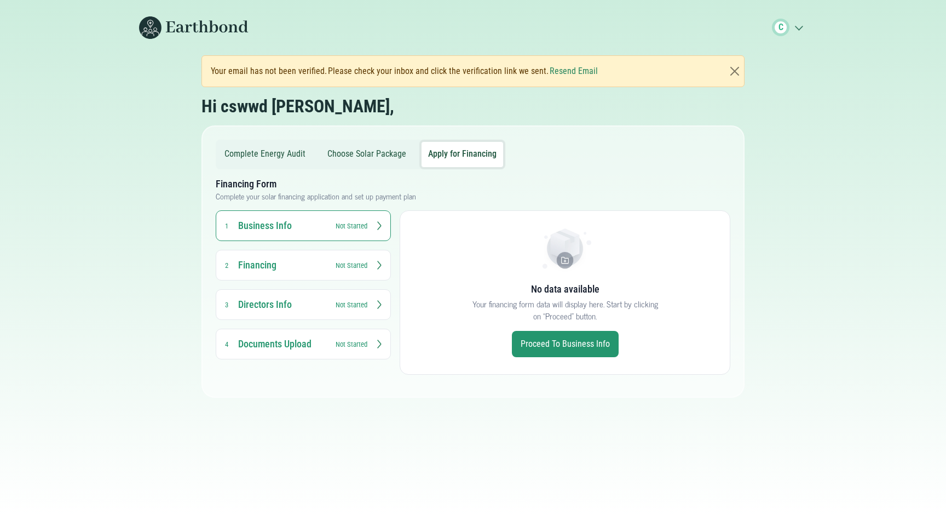
click at [338, 268] on small "Not Started" at bounding box center [352, 265] width 32 height 10
click at [320, 307] on h3 "Directors Info" at bounding box center [282, 304] width 88 height 13
click at [318, 337] on button "Documents Upload 4 Not Started" at bounding box center [303, 343] width 175 height 31
click at [339, 225] on small "Not Started" at bounding box center [352, 226] width 32 height 10
click at [585, 344] on link "Proceed to Business Info" at bounding box center [565, 344] width 107 height 26
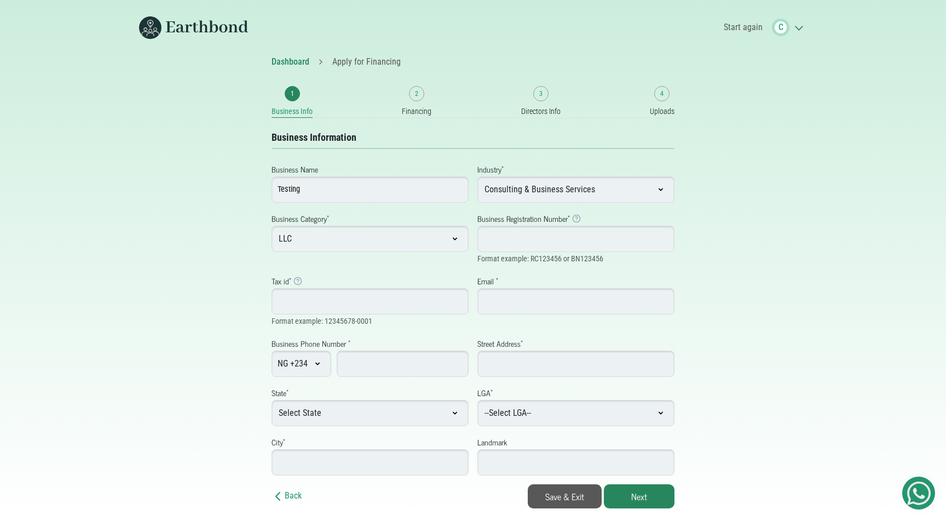
drag, startPoint x: 603, startPoint y: 257, endPoint x: 570, endPoint y: 258, distance: 32.8
click at [570, 258] on div "Business Registration Number * Business Registration Number Example: RC123456 f…" at bounding box center [576, 238] width 206 height 54
copy small "BN123456"
click at [605, 243] on input "Business Registration Number * Business Registration Number Example: RC123456 f…" at bounding box center [575, 239] width 197 height 26
paste input "BN123456"
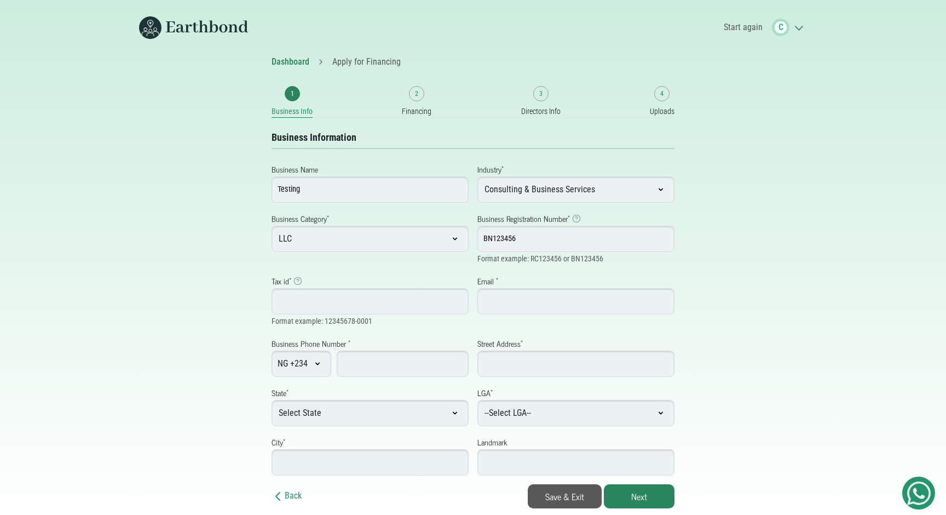
type input "BN123456"
click at [397, 301] on input "Tax id * Tax Identification Number Example: Typically 14 digits with hyphen" at bounding box center [370, 301] width 197 height 26
drag, startPoint x: 375, startPoint y: 320, endPoint x: 324, endPoint y: 322, distance: 51.5
click at [324, 322] on div "Tax id * Tax Identification Number Example: Typically 14 digits with hyphen For…" at bounding box center [370, 301] width 206 height 54
copy small "12345678-0001"
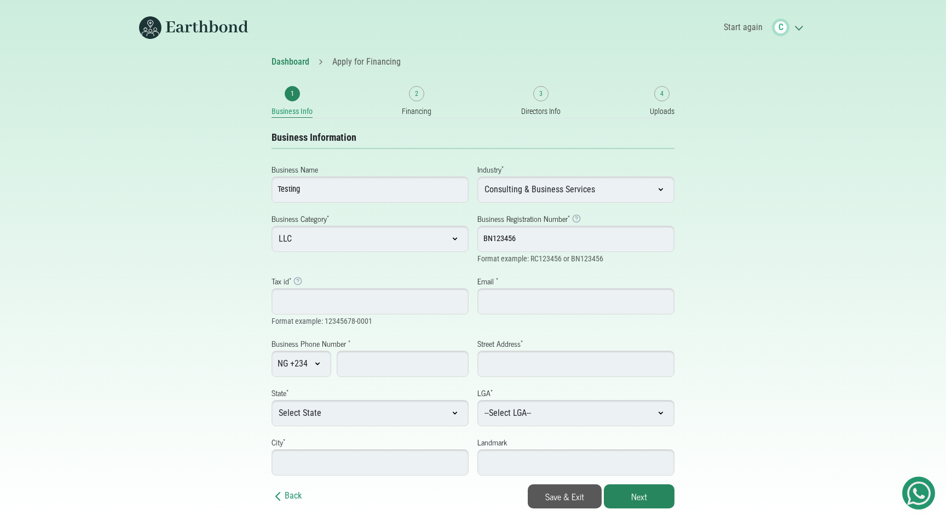
click at [339, 292] on input "Tax id * Tax Identification Number Example: Typically 14 digits with hyphen" at bounding box center [370, 301] width 197 height 26
drag, startPoint x: 377, startPoint y: 320, endPoint x: 325, endPoint y: 320, distance: 52.0
click at [325, 320] on div "Tax id * Tax Identification Number Example: Typically 14 digits with hyphen For…" at bounding box center [370, 301] width 206 height 54
copy small "12345678-0001"
click at [330, 298] on input "Tax id * Tax Identification Number Example: Typically 14 digits with hyphen" at bounding box center [370, 301] width 197 height 26
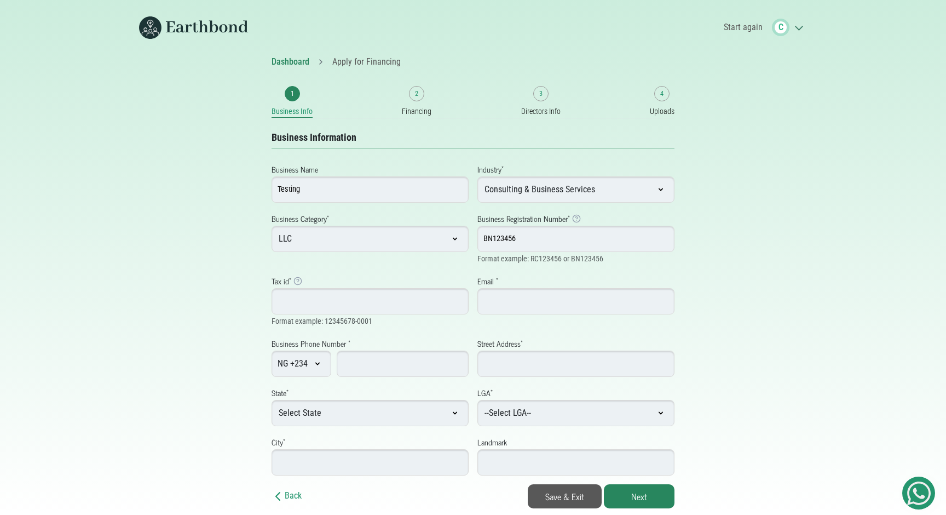
click at [498, 304] on input "Email *" at bounding box center [575, 301] width 197 height 26
click at [778, 287] on div "Dashboard Apply for Financing 1 Business Info 2 Financing 3 Directors Info 4 Up…" at bounding box center [473, 281] width 723 height 453
click at [404, 307] on input "Tax id * Tax Identification Number Example: Typically 14 digits with hyphen" at bounding box center [370, 301] width 197 height 26
click at [443, 298] on input "Tax id * Tax Identification Number Example: Typically 14 digits with hyphen" at bounding box center [370, 301] width 197 height 26
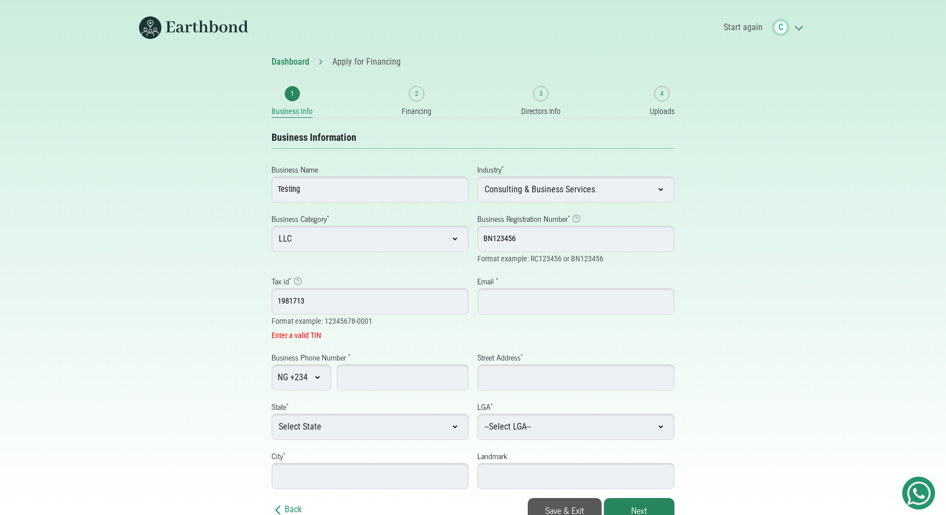
type input "1981713"
click at [784, 304] on div "Dashboard Apply for Financing 1 Business Info 2 Financing 3 Directors Info 4 Up…" at bounding box center [473, 288] width 723 height 466
click at [354, 288] on input "1981713" at bounding box center [370, 301] width 197 height 26
click at [355, 296] on input "1981713" at bounding box center [370, 301] width 197 height 26
click at [403, 301] on input "1981713" at bounding box center [370, 301] width 197 height 26
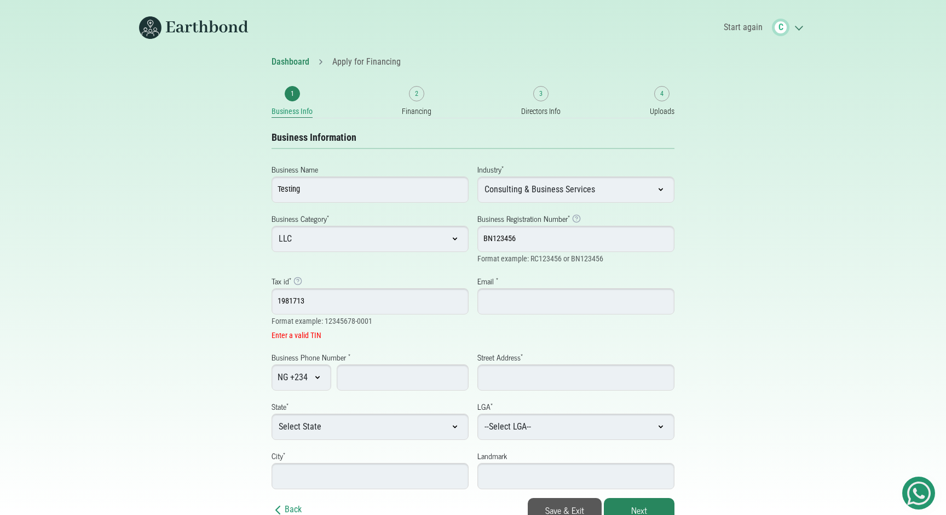
click at [403, 301] on input "1981713" at bounding box center [370, 301] width 197 height 26
click at [409, 307] on input "1981713" at bounding box center [370, 301] width 197 height 26
click at [387, 344] on div "Business Name Testing Industry * --Select Industry-- Agriculture Agro-Processin…" at bounding box center [473, 321] width 412 height 336
click at [747, 367] on div "Dashboard Apply for Financing 1 Business Info 2 Financing 3 Directors Info 4 Up…" at bounding box center [473, 288] width 723 height 466
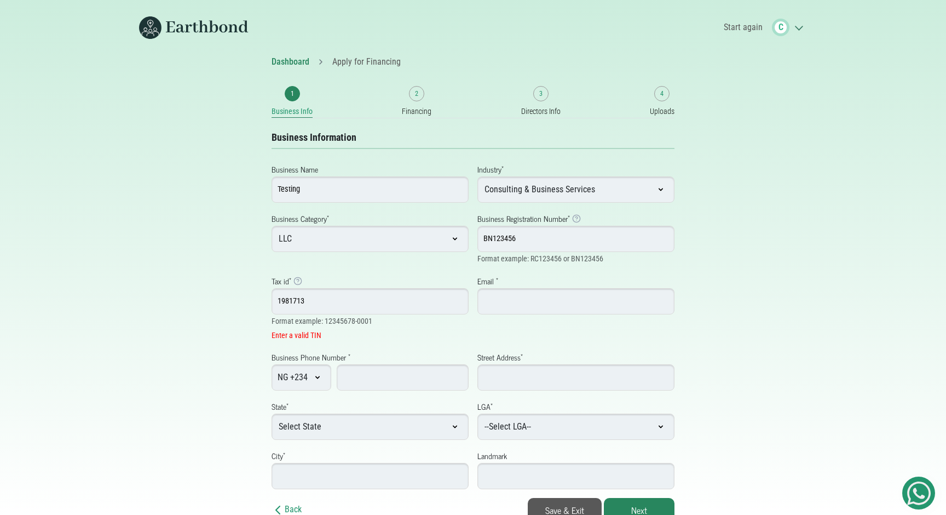
click at [549, 368] on input "Street Address *" at bounding box center [575, 377] width 197 height 26
type input "123 bnbn"
click at [400, 372] on input "Business Phone Number *" at bounding box center [403, 377] width 132 height 26
click at [291, 298] on input "1981713" at bounding box center [370, 301] width 197 height 26
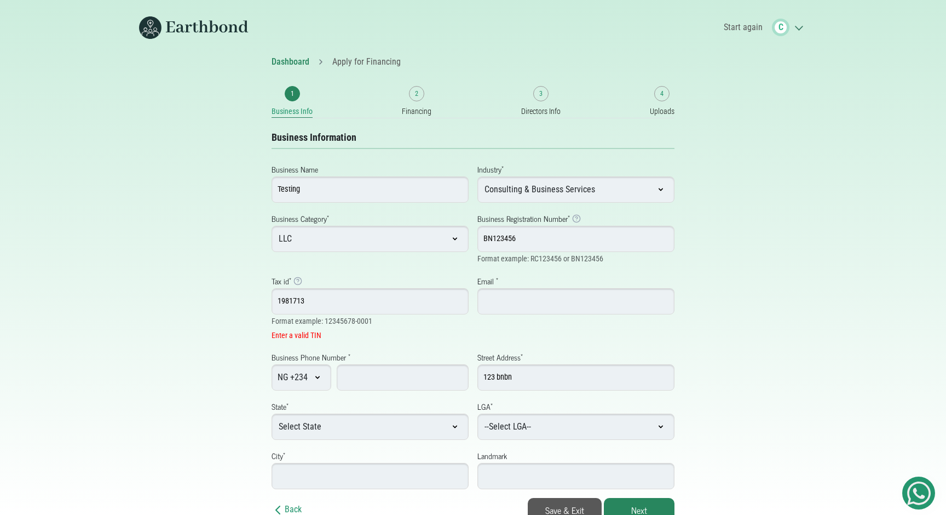
click at [291, 298] on input "1981713" at bounding box center [370, 301] width 197 height 26
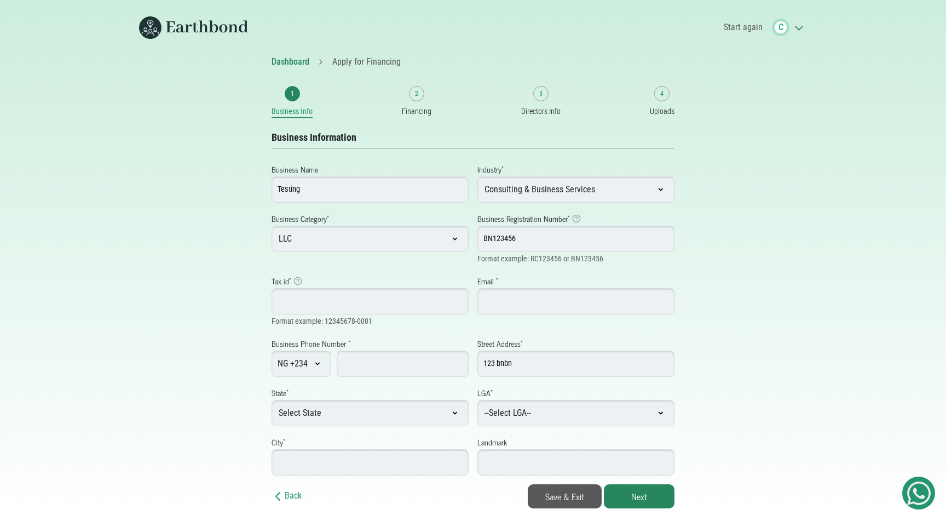
click at [510, 239] on input "BN123456" at bounding box center [575, 239] width 197 height 26
paste input "1981713"
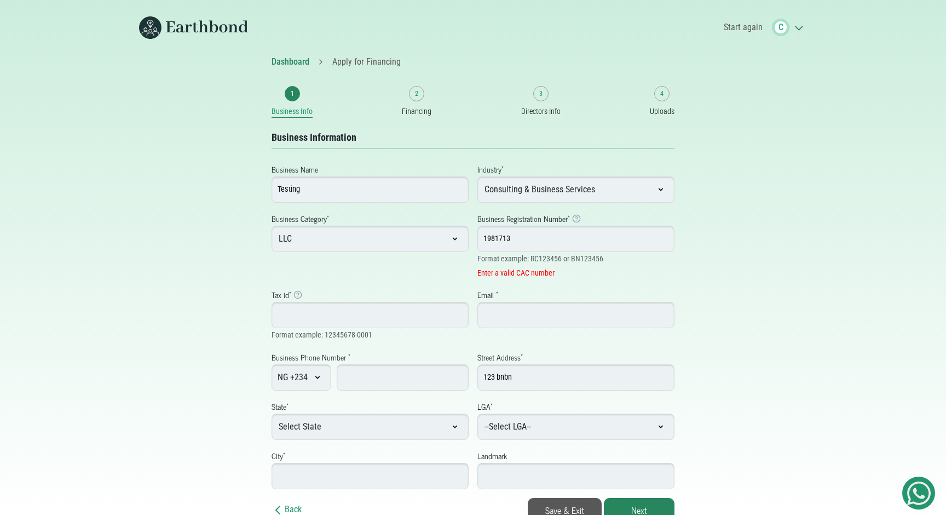
click at [354, 310] on input "Tax id * Tax Identification Number Example: Typically 14 digits with hyphen" at bounding box center [370, 315] width 197 height 26
click at [484, 238] on input "1981713" at bounding box center [575, 239] width 197 height 26
type input "RC1981713"
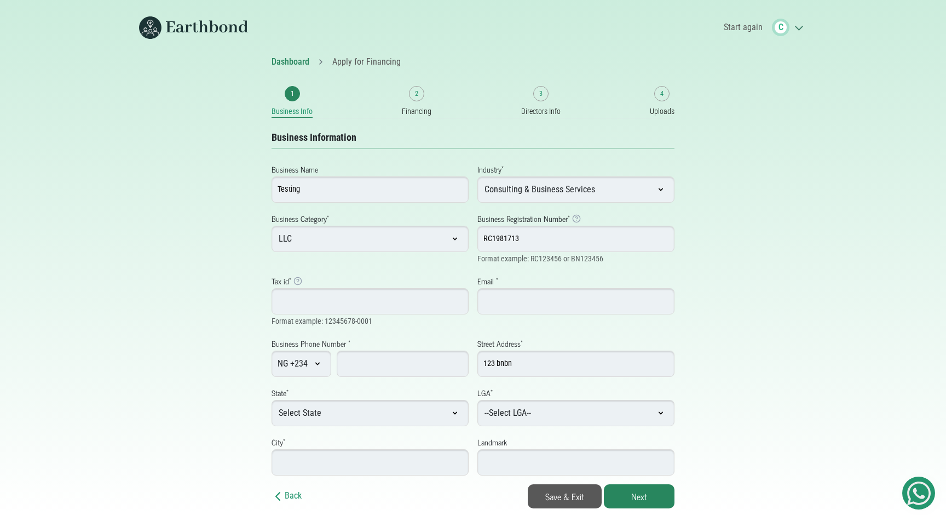
click at [852, 259] on div "Dashboard Apply for Financing 1 Business Info 2 Financing 3 Directors Info 4 Up…" at bounding box center [473, 281] width 946 height 453
click at [396, 306] on input "Tax id * Tax Identification Number Example: Typically 14 digits with hyphen" at bounding box center [370, 301] width 197 height 26
drag, startPoint x: 378, startPoint y: 320, endPoint x: 324, endPoint y: 319, distance: 54.8
click at [324, 319] on div "Tax id * Tax Identification Number Example: Typically 14 digits with hyphen For…" at bounding box center [370, 301] width 206 height 54
copy small "12345678-0001"
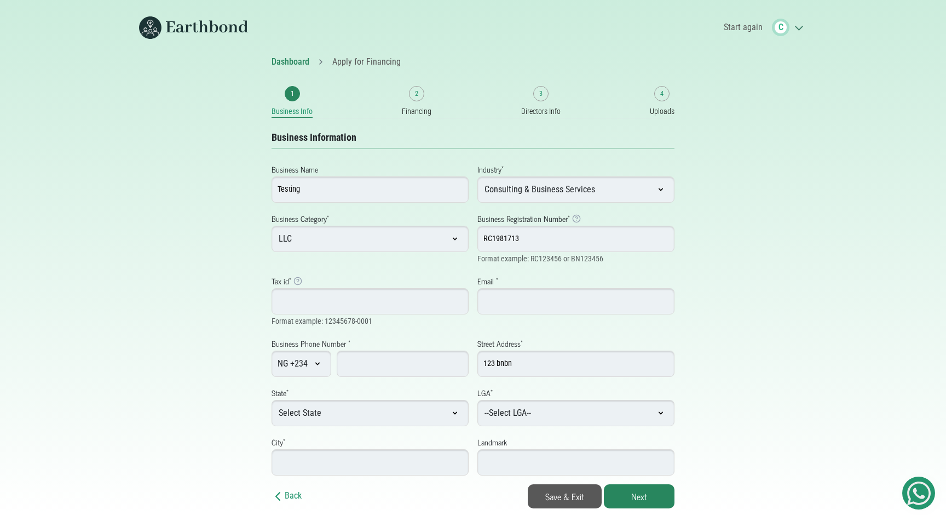
click at [315, 296] on input "Tax id * Tax Identification Number Example: Typically 14 digits with hyphen" at bounding box center [370, 301] width 197 height 26
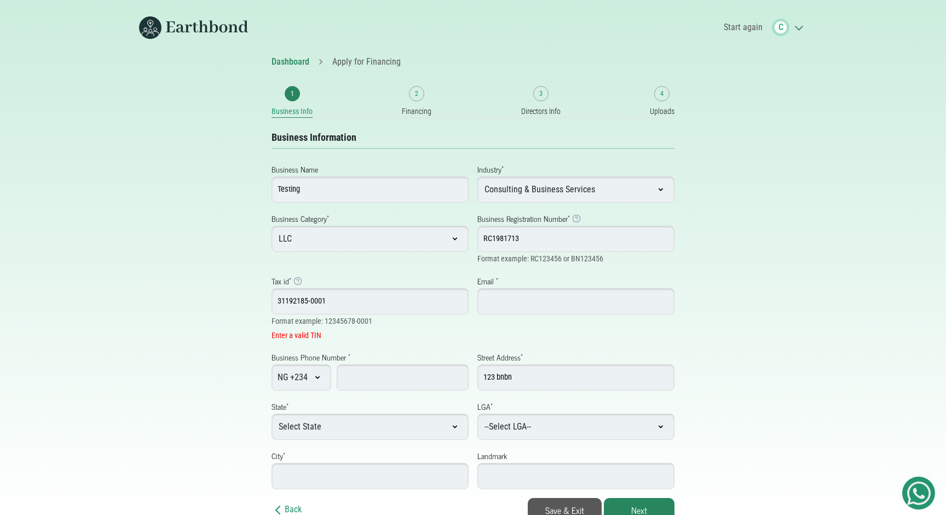
type input "31192185-0001"
click at [822, 194] on div "Dashboard Apply for Financing 1 Business Info 2 Financing 3 Directors Info 4 Up…" at bounding box center [473, 288] width 723 height 466
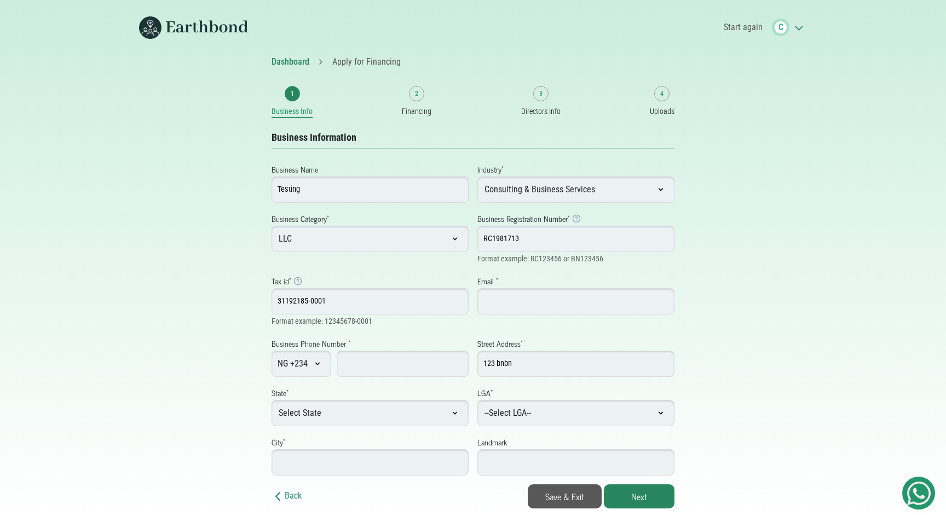
click at [542, 310] on input "Email *" at bounding box center [575, 301] width 197 height 26
type input "ggg@gmail.com"
click at [343, 415] on select "Select State Abia Adamawa Akwa Ibom Anambra Bauchi Bayelsa Benue Borno Cross Ri…" at bounding box center [370, 413] width 197 height 26
select select "Bauchi"
click at [503, 406] on select "--Select LGA-- Alkaleri Bauchi Bogoro Damban Darazo Dass Ganjuwa Giade Itas/Gad…" at bounding box center [575, 413] width 197 height 26
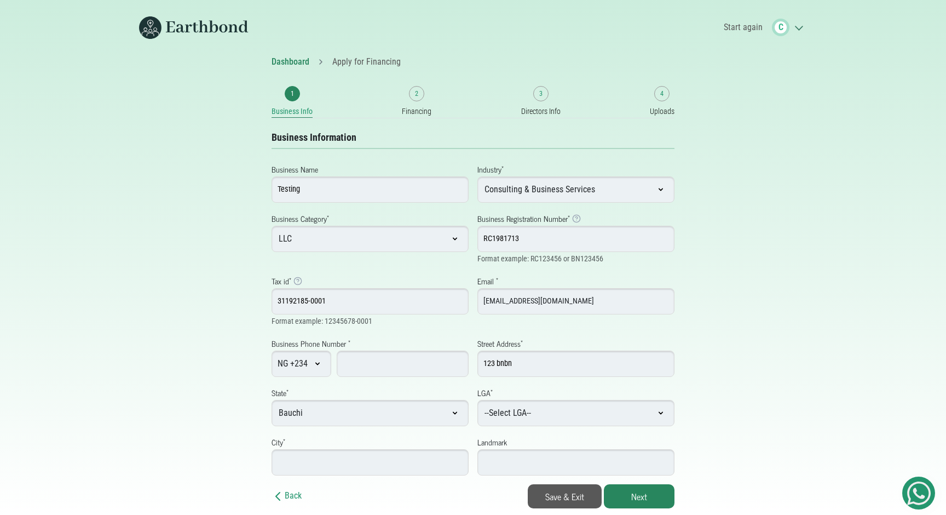
select select "Damban"
click at [417, 460] on input "City *" at bounding box center [370, 462] width 197 height 26
click at [310, 420] on select "Select State Abia Adamawa Akwa Ibom Anambra Bauchi Bayelsa Benue Borno Cross Ri…" at bounding box center [370, 413] width 197 height 26
select select "[GEOGRAPHIC_DATA]"
click at [549, 408] on select "--Select LGA-- Agege Ajeromi-Ifelodun Alimosho Amuwo-Odofin Apapa Badagry Epe E…" at bounding box center [575, 413] width 197 height 26
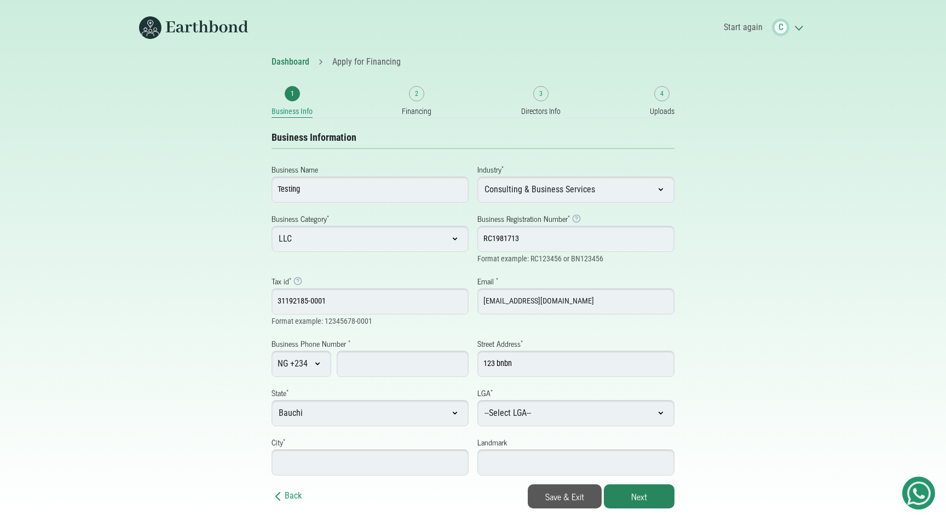
select select "Amuwo-Odofin"
click at [389, 459] on input "City *" at bounding box center [370, 462] width 197 height 26
click at [374, 461] on input "City *" at bounding box center [370, 462] width 197 height 26
click at [723, 435] on div "Dashboard Apply for Financing 1 Business Info 2 Financing 3 Directors Info 4 Up…" at bounding box center [473, 281] width 723 height 453
click at [303, 452] on input "City *" at bounding box center [370, 462] width 197 height 26
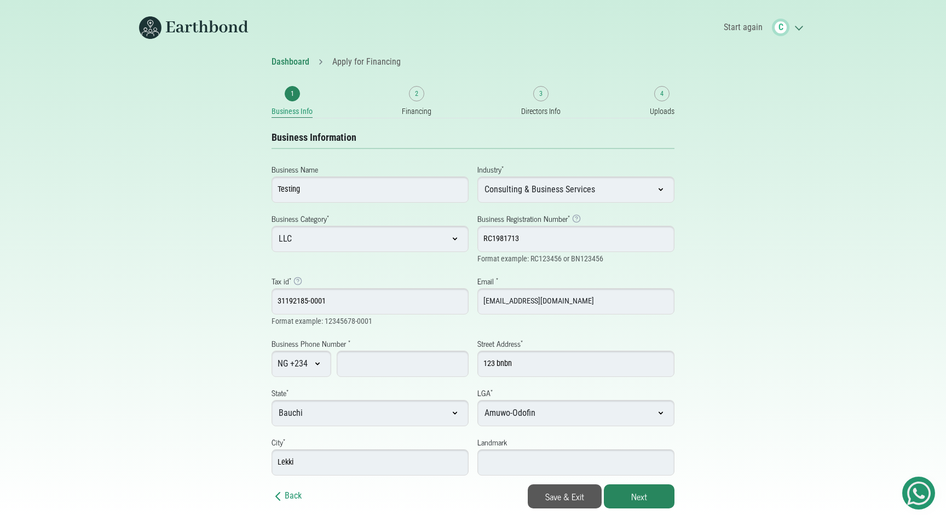
type input "Lekki"
click at [514, 463] on input "Landmark" at bounding box center [575, 462] width 197 height 26
drag, startPoint x: 497, startPoint y: 438, endPoint x: 475, endPoint y: 438, distance: 21.9
click at [475, 438] on div "Landmark" at bounding box center [576, 455] width 206 height 41
click at [507, 459] on input "Landmark" at bounding box center [575, 462] width 197 height 26
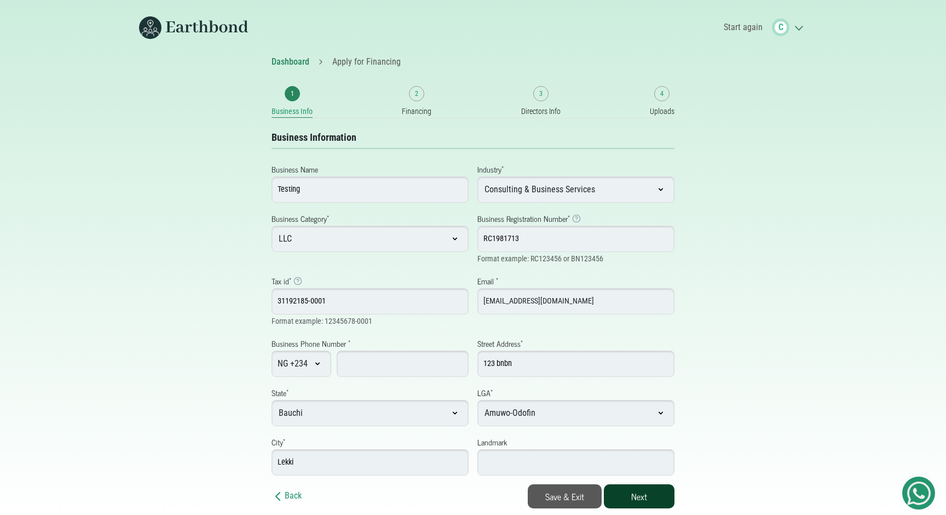
click at [628, 500] on button "Next" at bounding box center [639, 496] width 71 height 24
click at [383, 369] on input "Business Phone Number *" at bounding box center [403, 363] width 132 height 26
type input "8077788878"
click at [649, 497] on button "Next" at bounding box center [639, 496] width 71 height 24
click at [611, 461] on input "Landmark" at bounding box center [575, 462] width 197 height 26
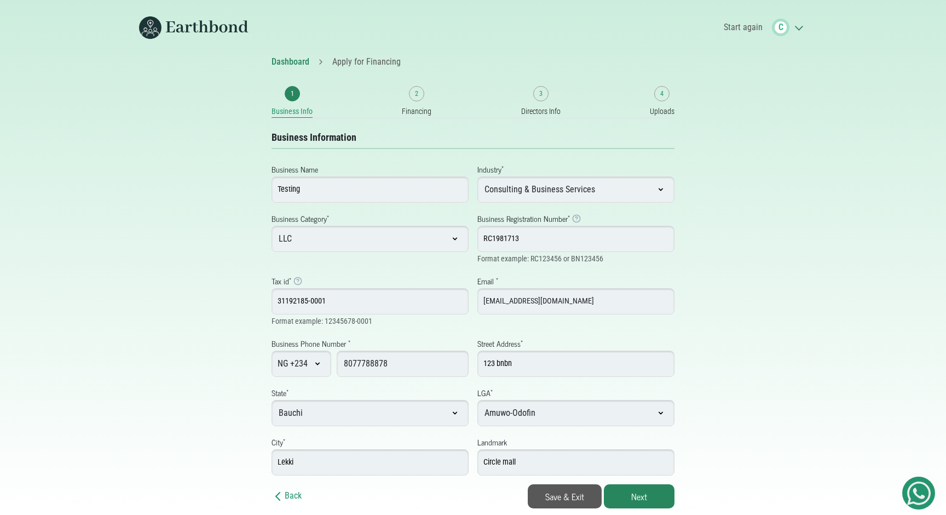
type input "Circle mall"
click at [835, 280] on div "Dashboard Apply for Financing 1 Business Info 2 Financing 3 Directors Info 4 Up…" at bounding box center [473, 281] width 946 height 453
click at [654, 498] on button "Next" at bounding box center [639, 496] width 71 height 24
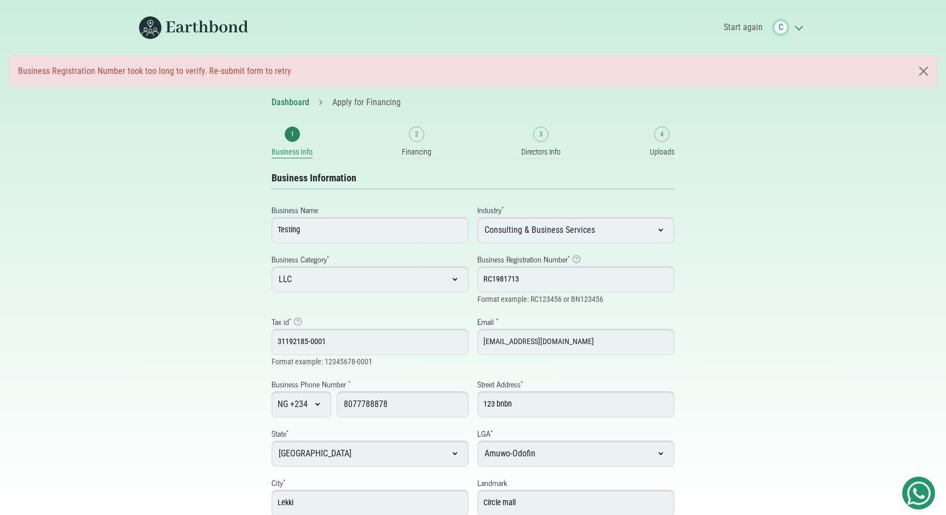
select select "Amuwo-Odofin"
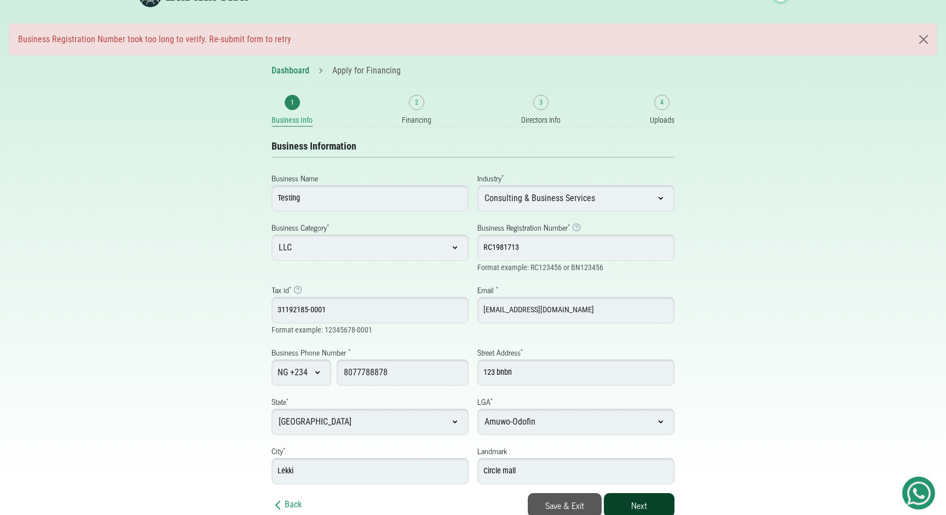
click at [638, 500] on button "Next" at bounding box center [639, 505] width 71 height 24
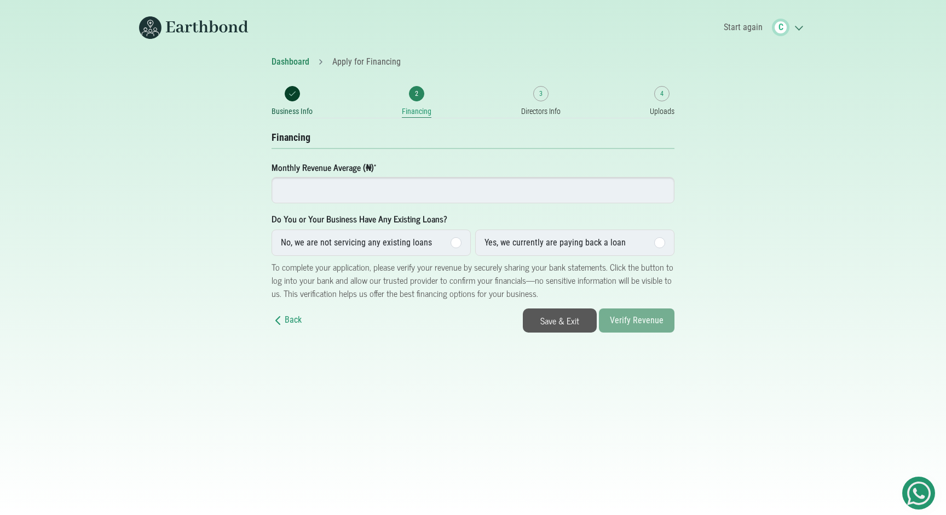
click at [465, 197] on input "number" at bounding box center [473, 190] width 403 height 26
click at [365, 193] on input "number" at bounding box center [473, 190] width 403 height 26
type input "10000000"
click at [347, 166] on h5 "Monthly Revenue Average (₦) *" at bounding box center [473, 167] width 403 height 10
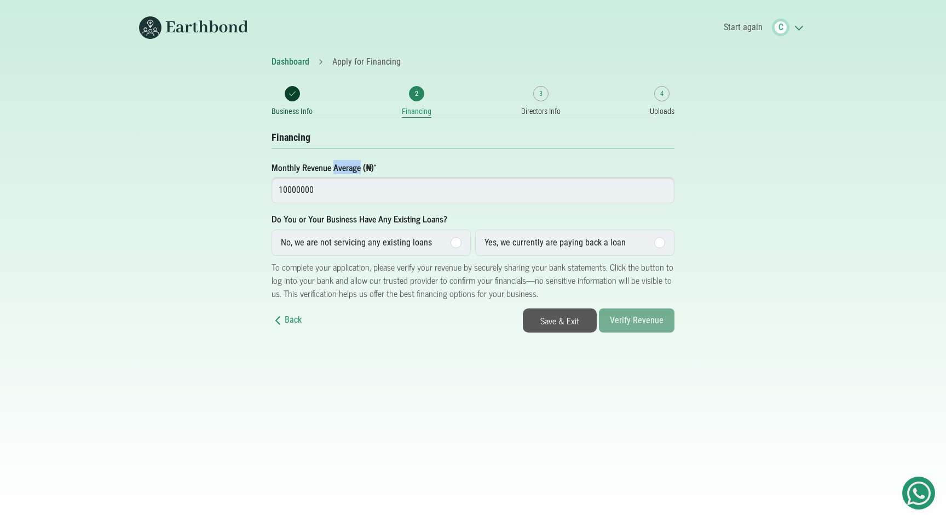
click at [347, 166] on h5 "Monthly Revenue Average (₦) *" at bounding box center [473, 167] width 403 height 10
click at [340, 189] on input "10000000" at bounding box center [473, 190] width 403 height 26
click at [347, 188] on input "number" at bounding box center [473, 190] width 403 height 26
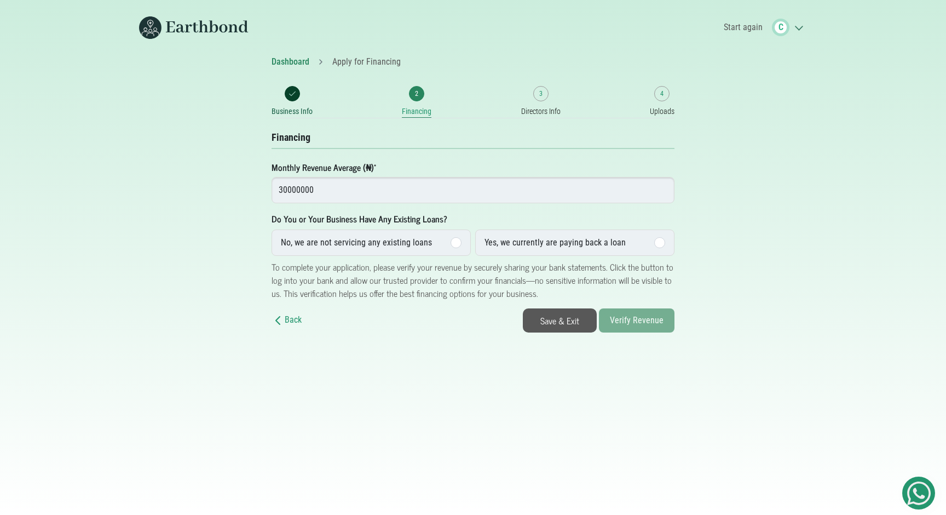
type input "30000000"
click at [683, 221] on div "Dashboard Apply for Financing Business Info 2 Financing 3 Directors Info 4 Uplo…" at bounding box center [473, 193] width 723 height 277
click at [437, 243] on label "No, we are not servicing any existing loans" at bounding box center [371, 242] width 199 height 26
click at [0, 0] on input "No, we are not servicing any existing loans" at bounding box center [0, 0] width 0 height 0
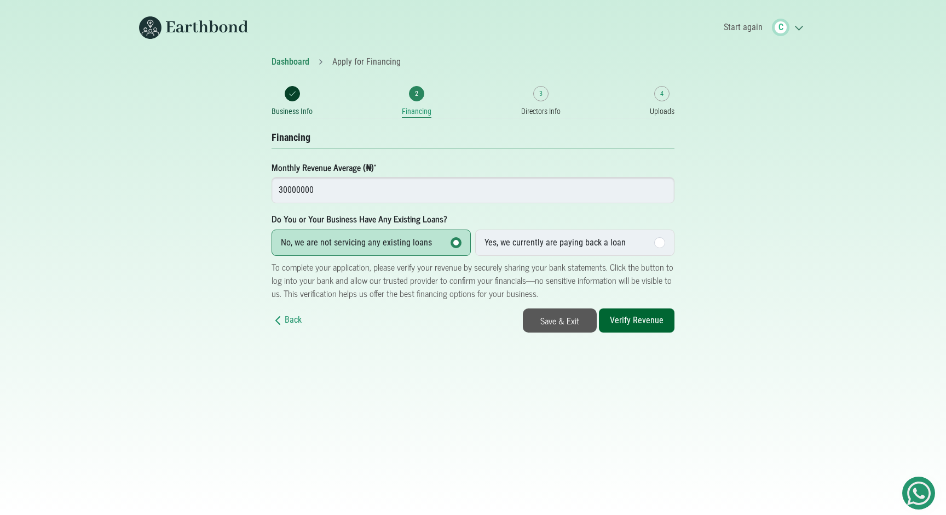
click at [519, 240] on div "Yes, we currently are paying back a loan" at bounding box center [554, 242] width 141 height 13
click at [0, 0] on input "Yes, we currently are paying back a loan" at bounding box center [0, 0] width 0 height 0
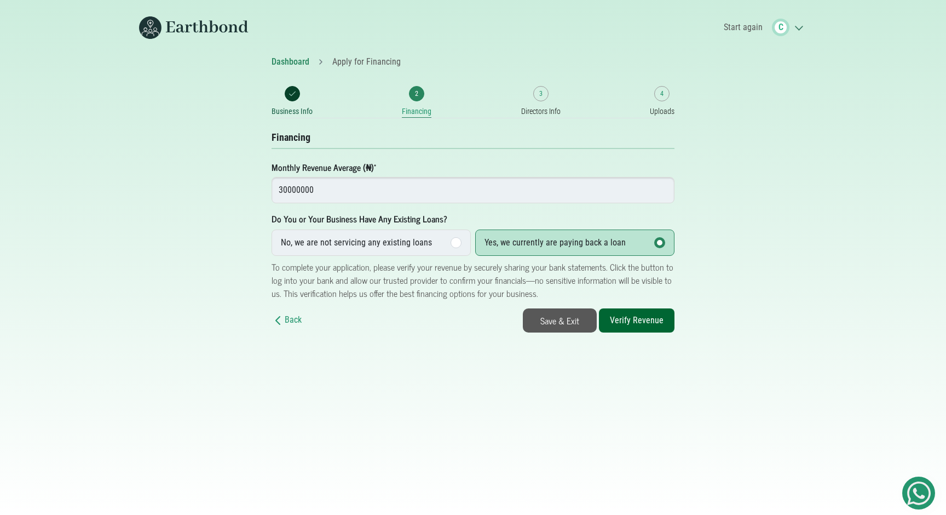
click at [481, 219] on div "Do You or Your Business Have Any Existing Loans? No, we are not servicing any e…" at bounding box center [473, 234] width 403 height 44
click at [394, 241] on div "No, we are not servicing any existing loans" at bounding box center [356, 242] width 151 height 13
click at [0, 0] on input "No, we are not servicing any existing loans" at bounding box center [0, 0] width 0 height 0
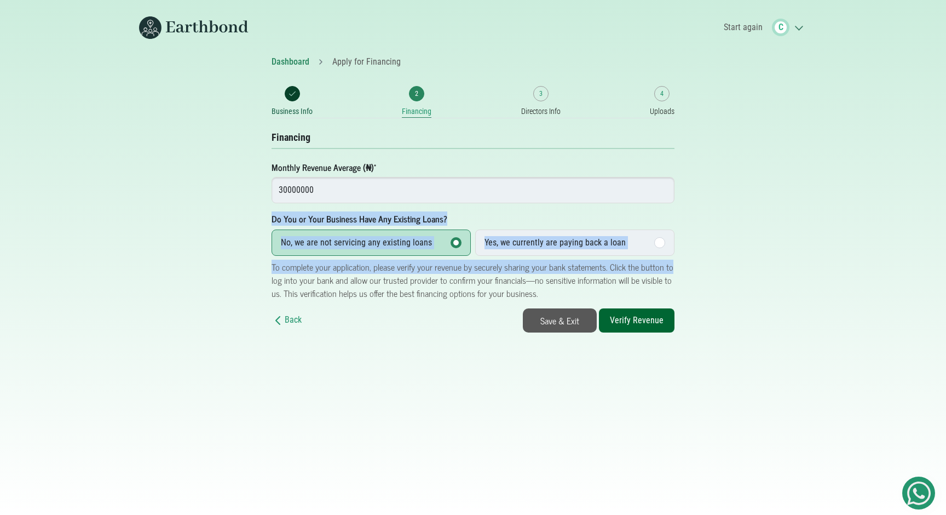
drag, startPoint x: 263, startPoint y: 214, endPoint x: 686, endPoint y: 268, distance: 426.0
click at [686, 268] on div "Dashboard Apply for Financing Business Info 2 Financing 3 Directors Info 4 Uplo…" at bounding box center [473, 193] width 723 height 277
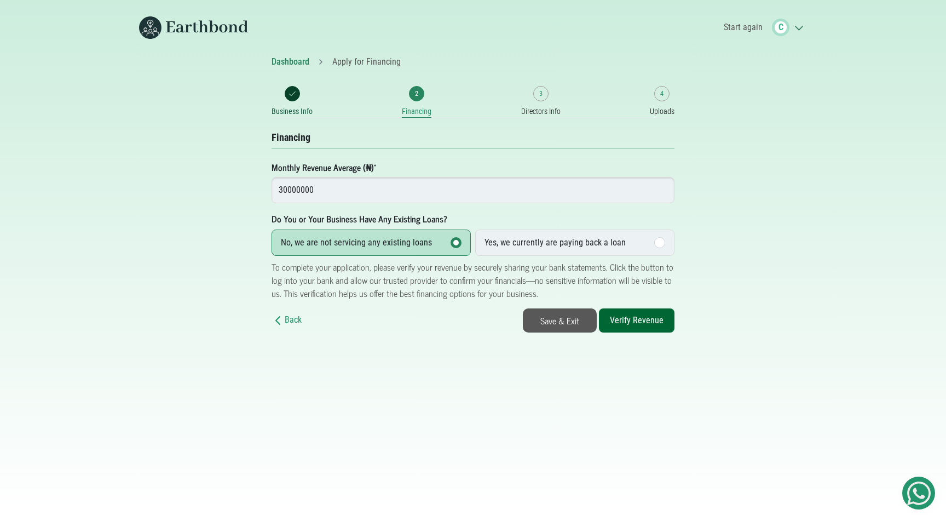
click at [714, 240] on div "Dashboard Apply for Financing Business Info 2 Financing 3 Directors Info 4 Uplo…" at bounding box center [473, 193] width 723 height 277
click at [567, 243] on div "Yes, we currently are paying back a loan" at bounding box center [554, 242] width 141 height 13
click at [0, 0] on input "Yes, we currently are paying back a loan" at bounding box center [0, 0] width 0 height 0
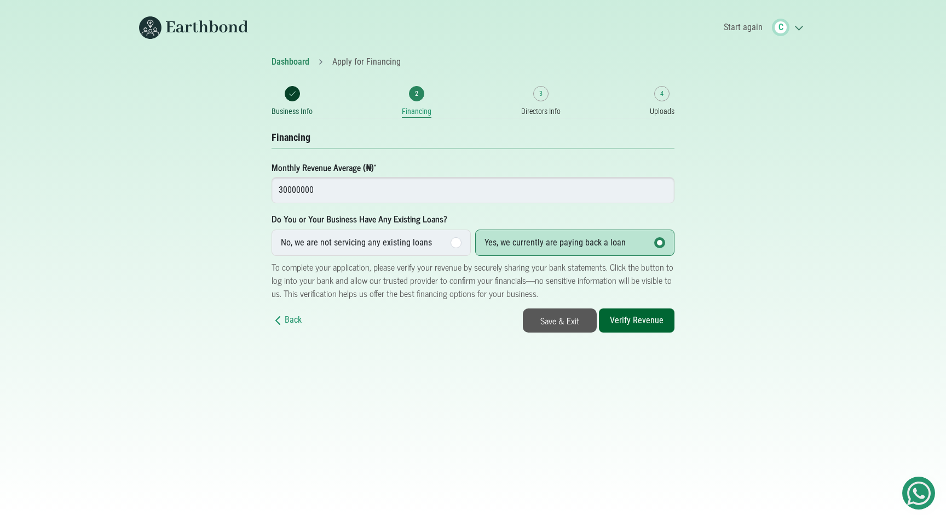
click at [443, 243] on label "No, we are not servicing any existing loans" at bounding box center [371, 242] width 199 height 26
click at [0, 0] on input "No, we are not servicing any existing loans" at bounding box center [0, 0] width 0 height 0
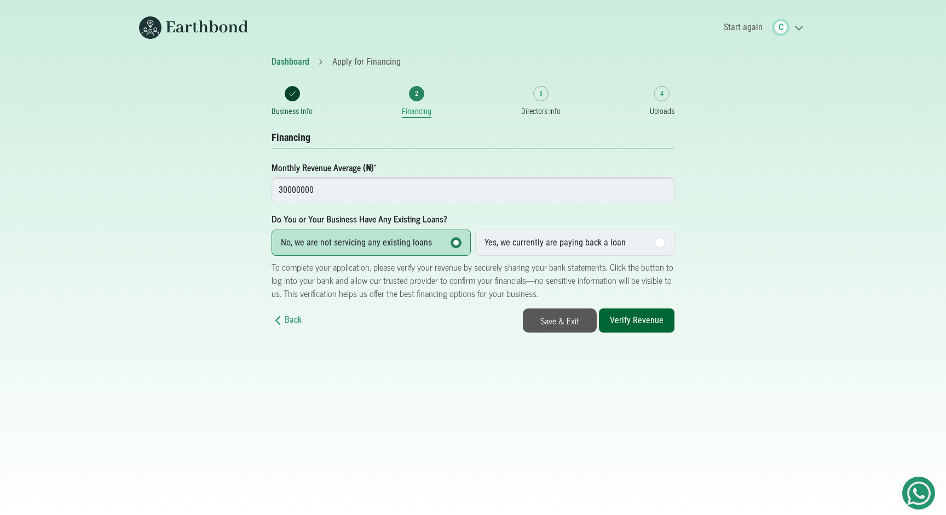
click at [643, 314] on button "Verify Revenue" at bounding box center [637, 320] width 76 height 24
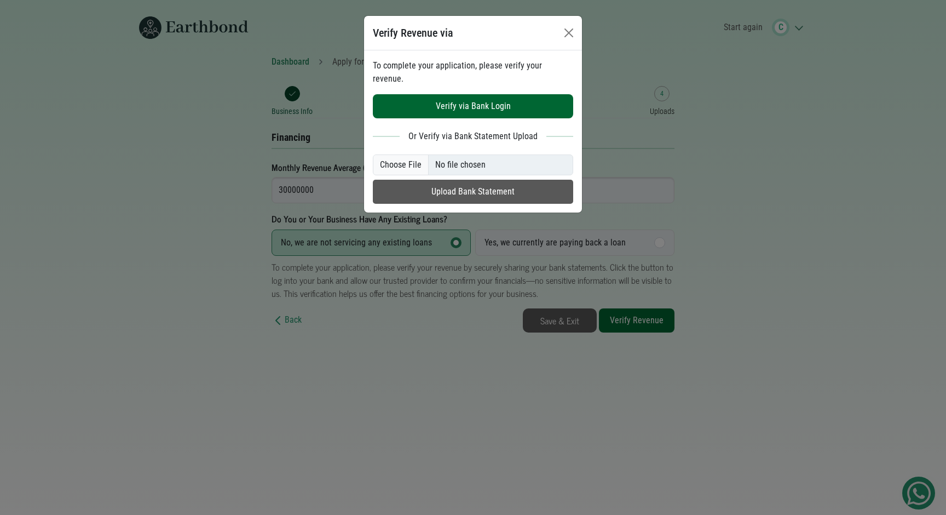
click at [484, 180] on button "Upload Bank Statement" at bounding box center [473, 192] width 200 height 24
click at [707, 168] on div "Verify Revenue via To complete your application, please verify your revenue. Ve…" at bounding box center [473, 257] width 946 height 515
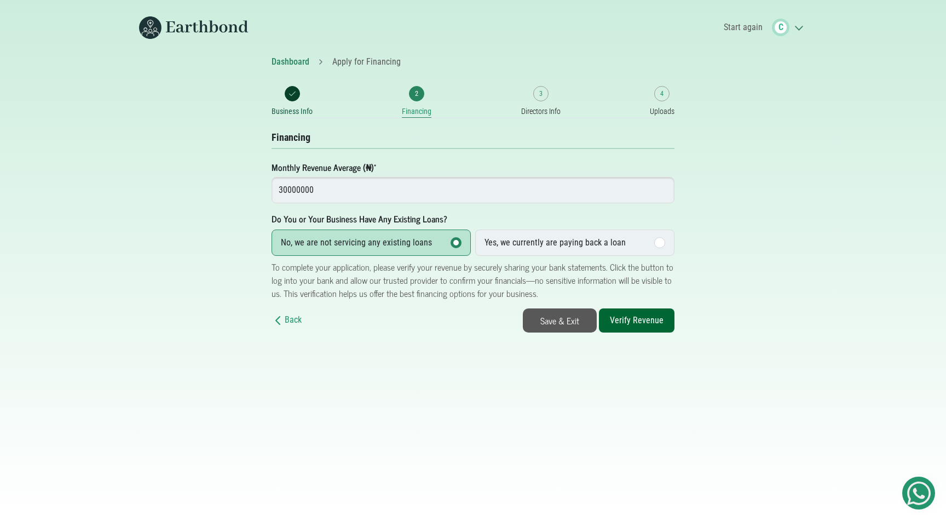
click at [656, 322] on button "Verify Revenue" at bounding box center [637, 320] width 76 height 24
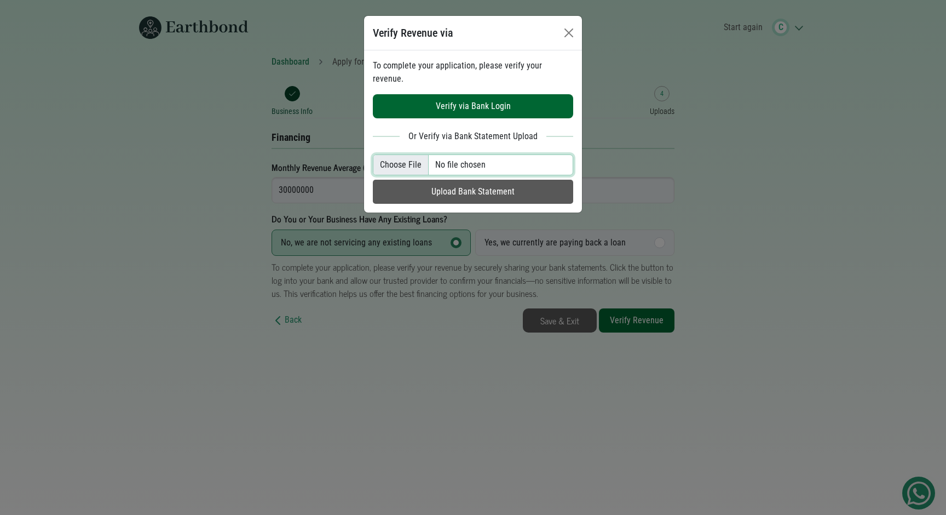
click at [488, 154] on input "file" at bounding box center [473, 164] width 200 height 21
type input "C:\fakepath\[Deja] Case Study.pdf"
click at [488, 180] on button "Upload Bank Statement" at bounding box center [473, 192] width 200 height 24
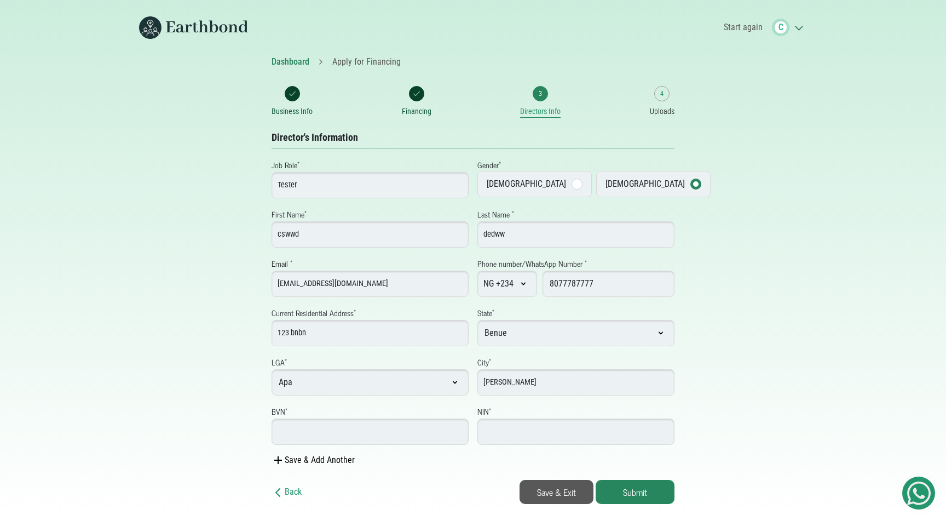
select select "Benue"
select select "Apa"
click at [356, 426] on input "BVN *" at bounding box center [370, 431] width 197 height 26
type input "123456789"
click at [505, 421] on input "number" at bounding box center [575, 431] width 197 height 26
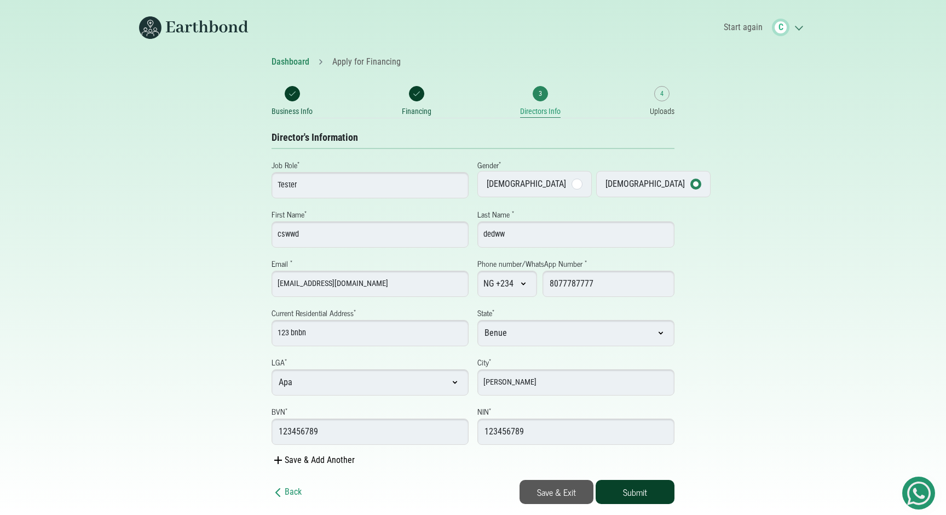
type input "123456789"
click at [659, 494] on button "Submit" at bounding box center [635, 492] width 79 height 24
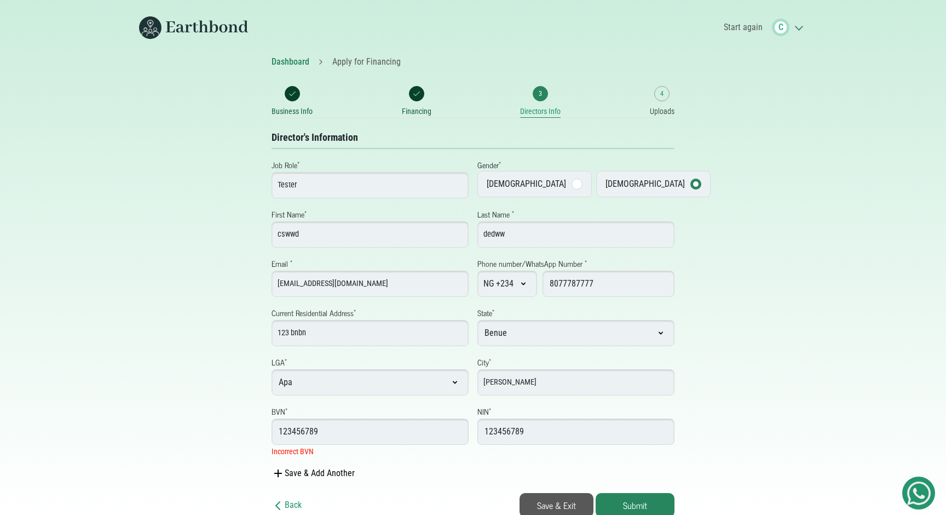
click at [331, 434] on input "123456789" at bounding box center [370, 431] width 197 height 26
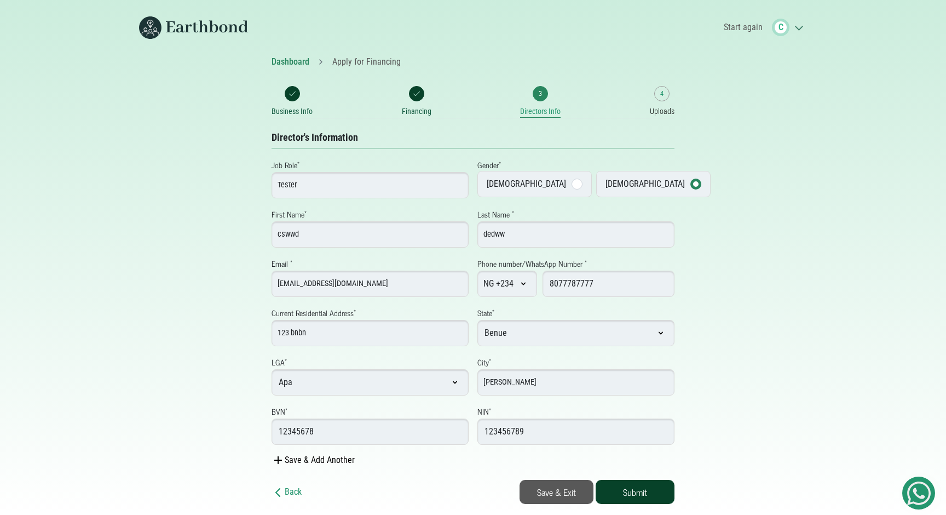
click at [615, 489] on button "Submit" at bounding box center [635, 492] width 79 height 24
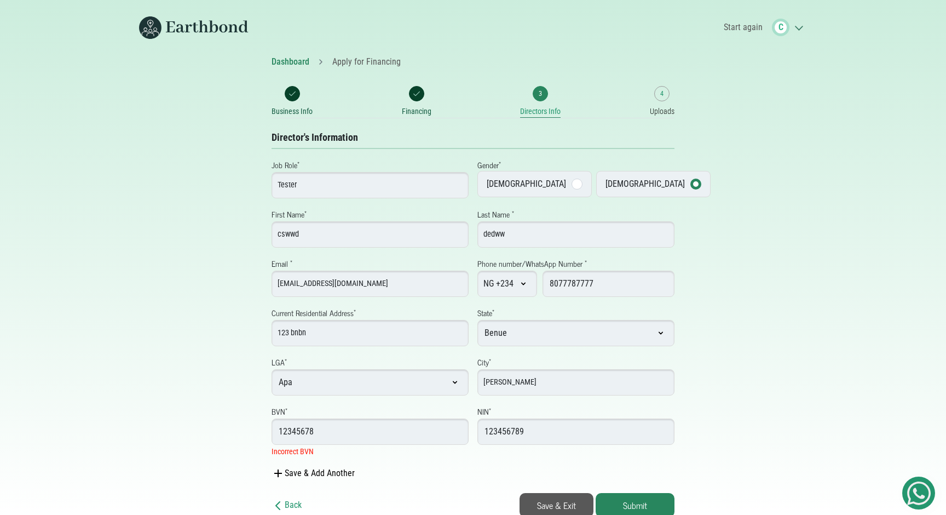
click at [303, 429] on input "12345678" at bounding box center [370, 431] width 197 height 26
click at [303, 430] on input "12345678" at bounding box center [370, 431] width 197 height 26
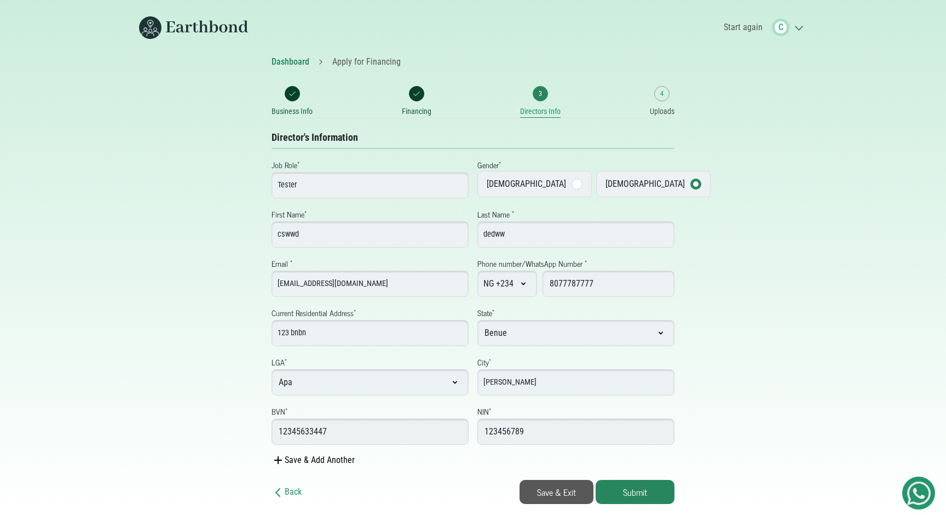
type input "12345633447"
click at [380, 429] on input "12345633447" at bounding box center [370, 431] width 197 height 26
click at [636, 484] on button "Submit" at bounding box center [635, 492] width 79 height 24
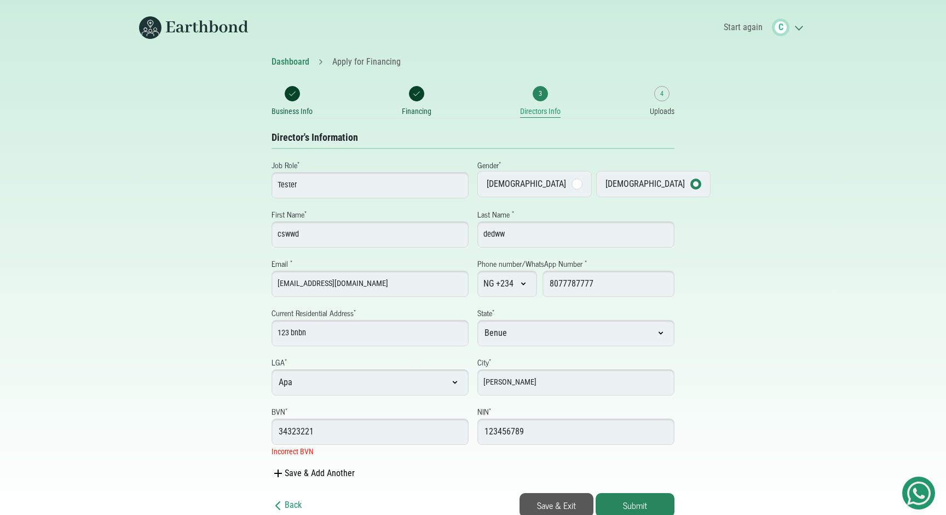
click at [360, 435] on input "34323221" at bounding box center [370, 431] width 197 height 26
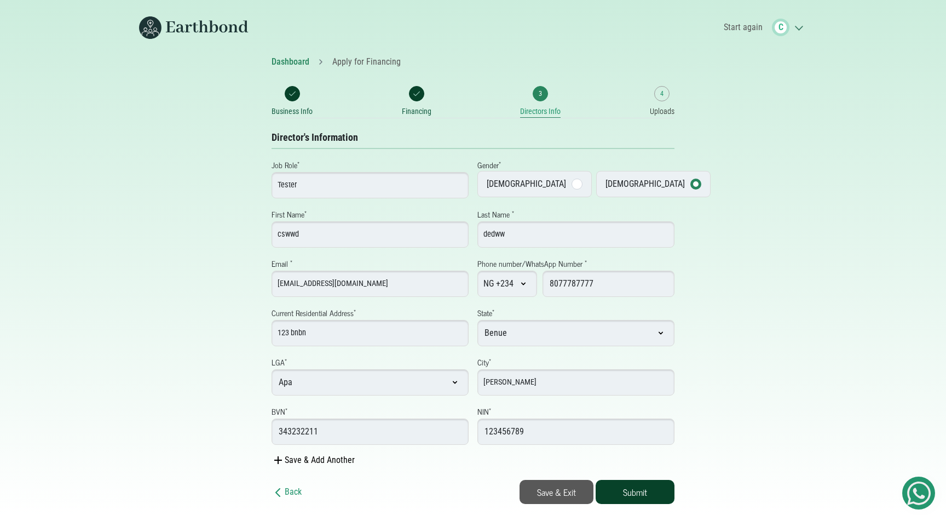
type input "343232211"
click at [663, 489] on button "Submit" at bounding box center [635, 492] width 79 height 24
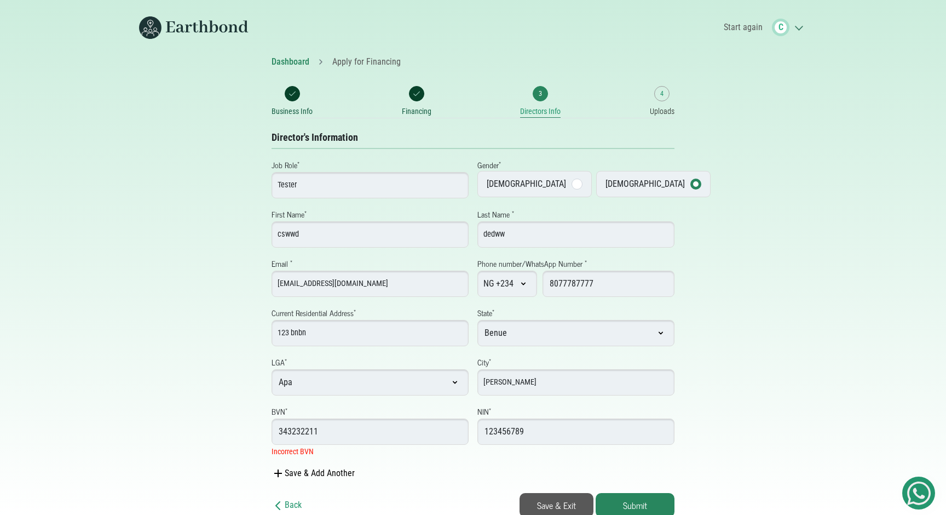
click at [359, 428] on input "343232211" at bounding box center [370, 431] width 197 height 26
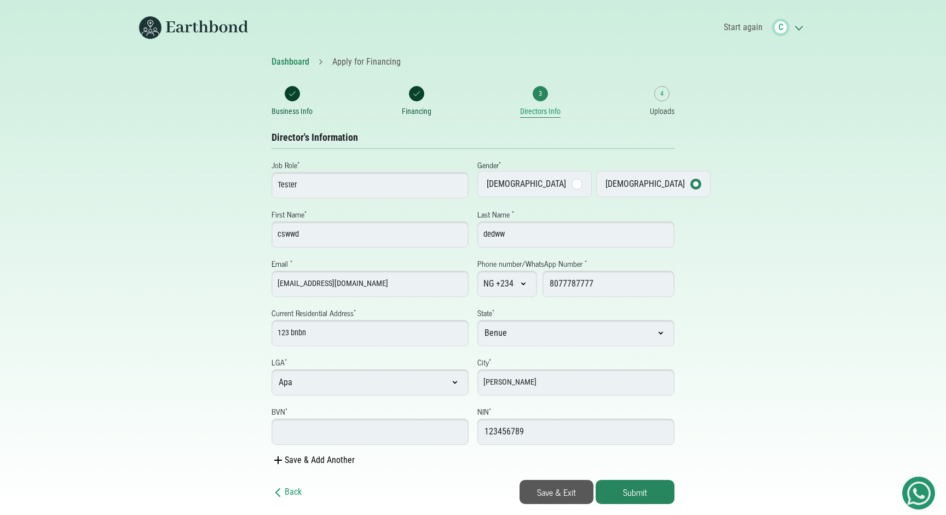
click at [322, 433] on input "BVN *" at bounding box center [370, 431] width 197 height 26
click at [318, 430] on input "301" at bounding box center [370, 431] width 197 height 26
type input "3"
paste input "06812345678"
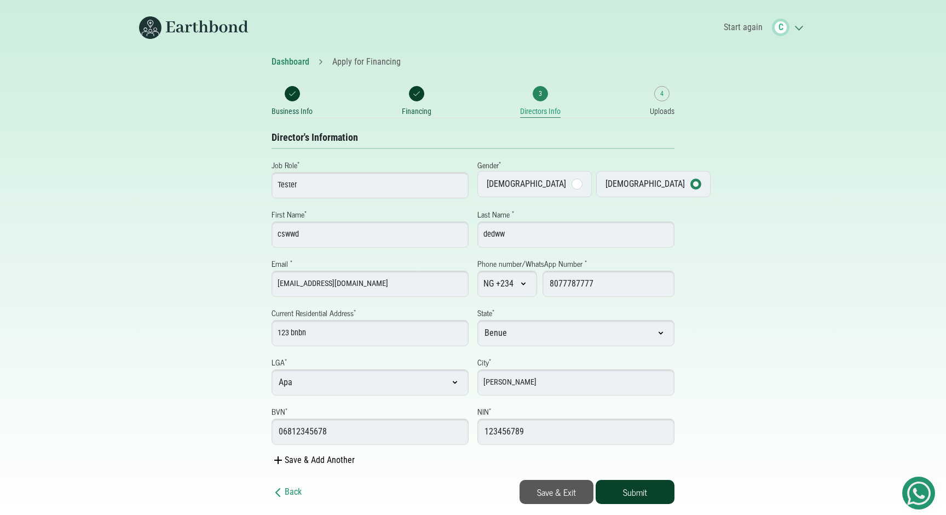
type input "06812345678"
click at [640, 484] on button "Submit" at bounding box center [635, 492] width 79 height 24
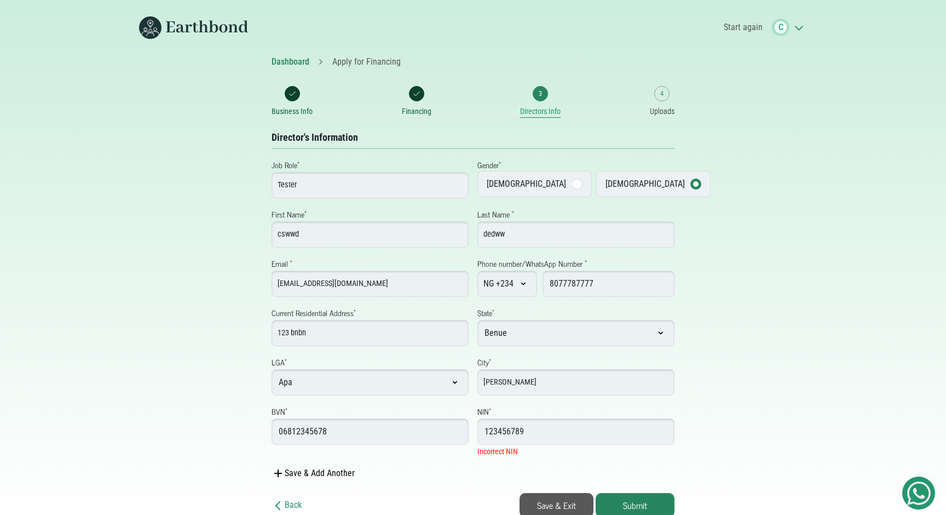
click at [536, 425] on input "123456789" at bounding box center [575, 431] width 197 height 26
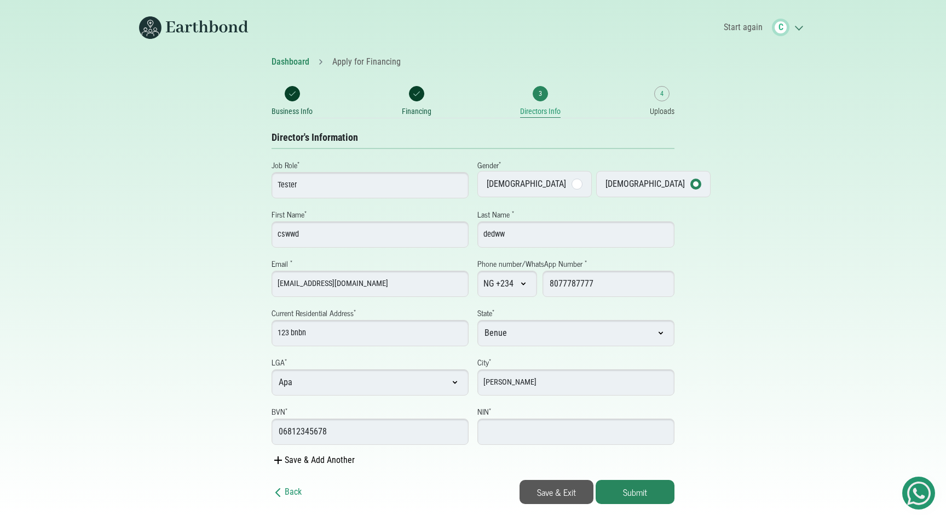
click at [539, 430] on input "number" at bounding box center [575, 431] width 197 height 26
paste input "number"
type input "134"
type input "134789009"
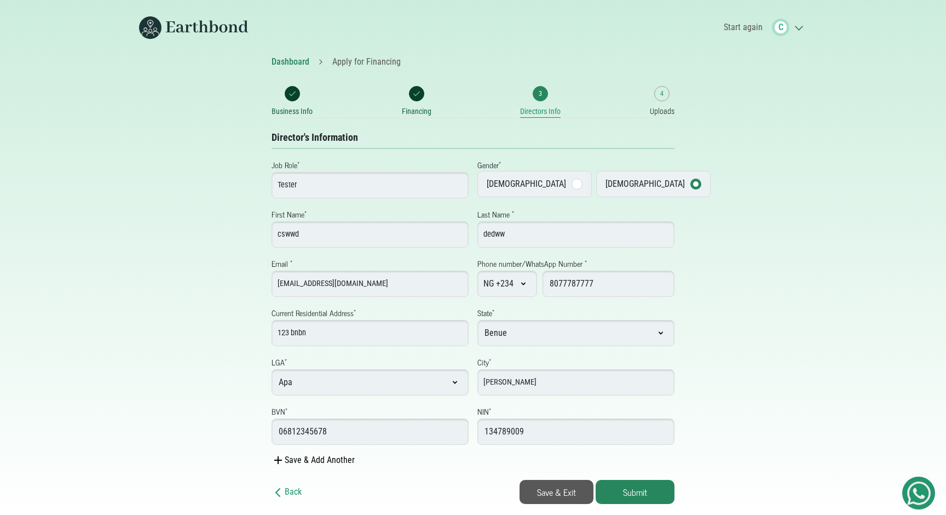
click at [701, 450] on div "Dashboard Apply for Financing Business Info Financing 3 Directors Info 4 Upload…" at bounding box center [473, 279] width 723 height 448
click at [515, 430] on input "134789009" at bounding box center [575, 431] width 197 height 26
paste input "134789009"
drag, startPoint x: 650, startPoint y: 479, endPoint x: 733, endPoint y: 412, distance: 106.7
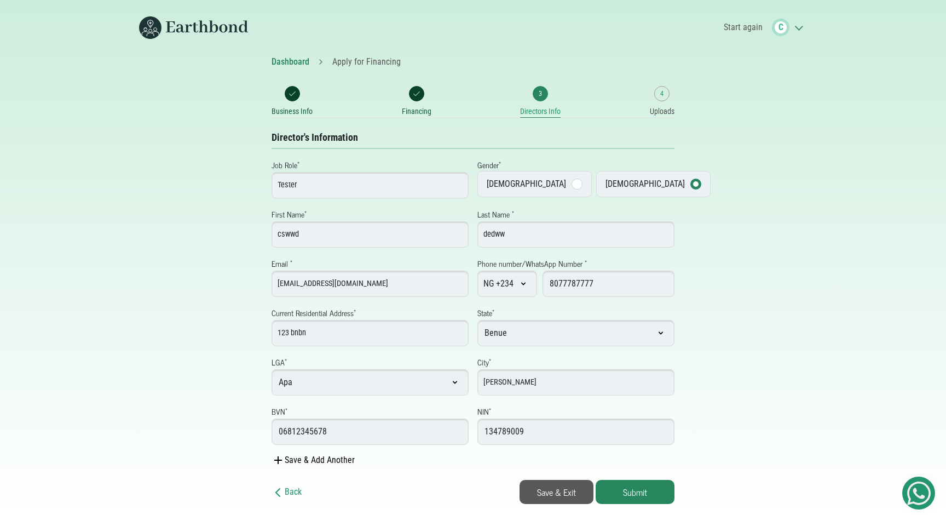
click at [733, 412] on div "Dashboard Apply for Financing Business Info Financing 3 Directors Info 4 Upload…" at bounding box center [473, 279] width 723 height 448
click at [645, 488] on button "Submit" at bounding box center [635, 492] width 79 height 24
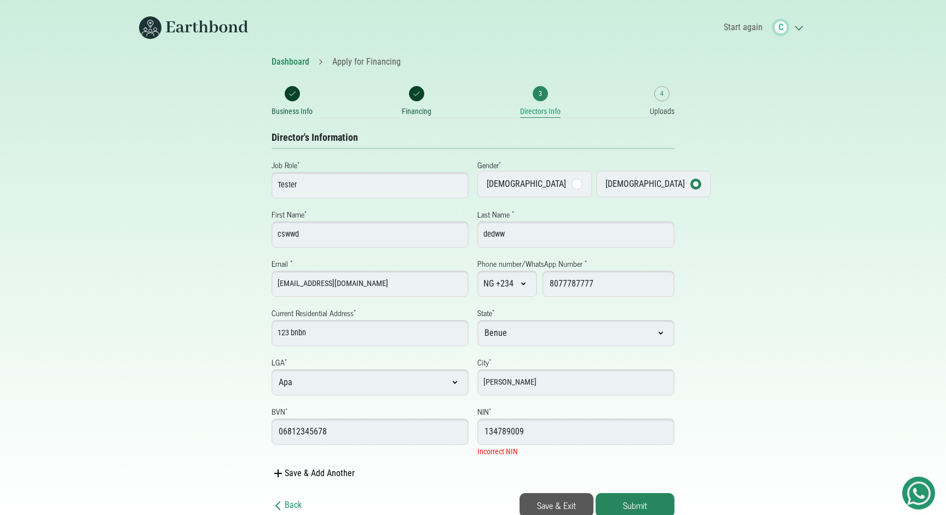
click at [527, 432] on input "134789009" at bounding box center [575, 431] width 197 height 26
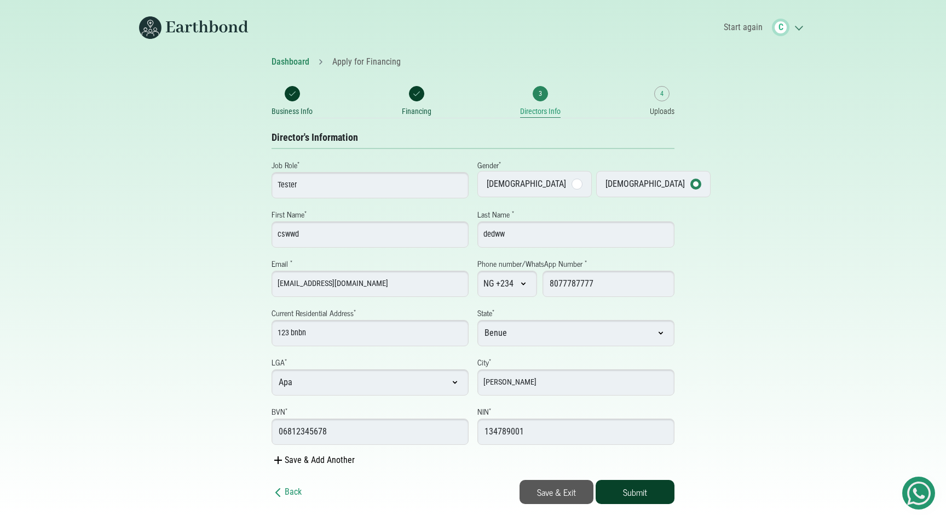
type input "134789001"
click at [614, 481] on button "Submit" at bounding box center [635, 492] width 79 height 24
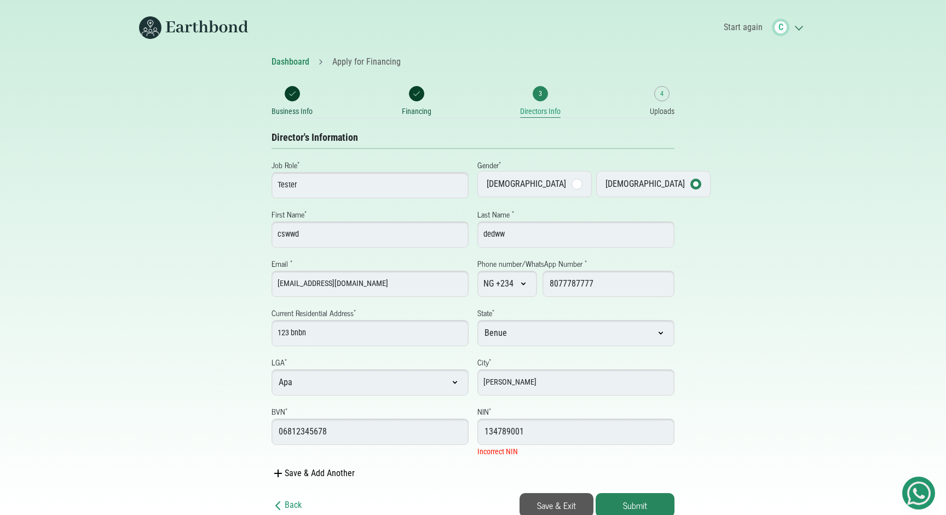
click at [524, 430] on input "134789001" at bounding box center [575, 431] width 197 height 26
click at [518, 428] on input "134789001" at bounding box center [575, 431] width 197 height 26
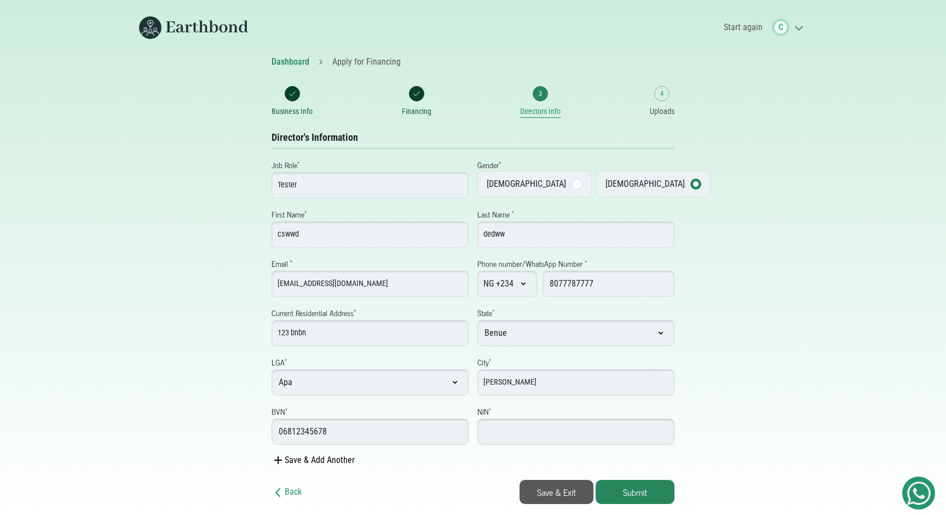
click at [488, 430] on input "number" at bounding box center [575, 431] width 197 height 26
click at [662, 94] on small "4" at bounding box center [661, 94] width 3 height 10
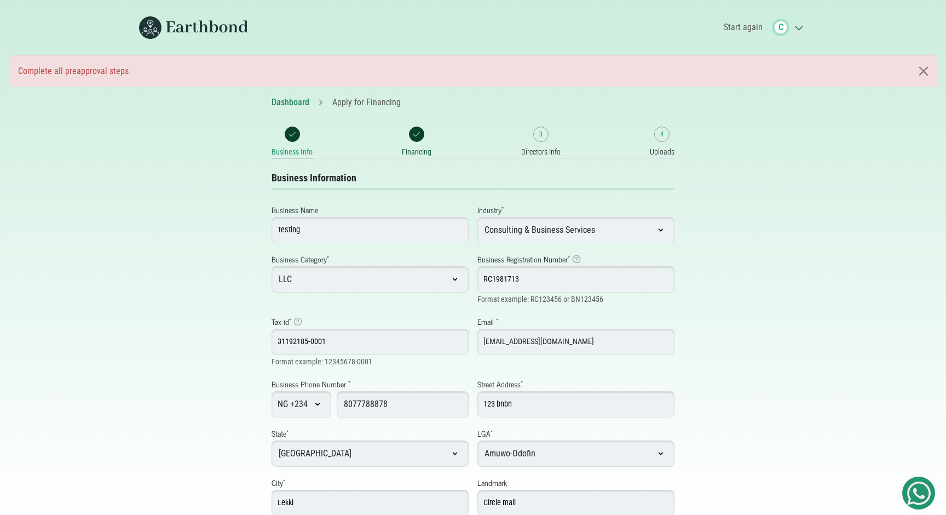
select select "Amuwo-Odofin"
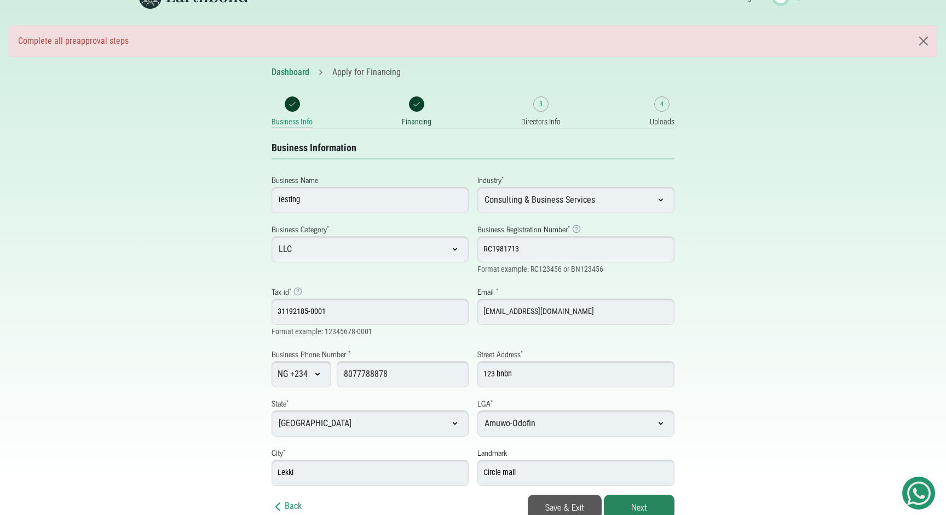
scroll to position [32, 0]
click at [545, 107] on span "3" at bounding box center [540, 102] width 15 height 15
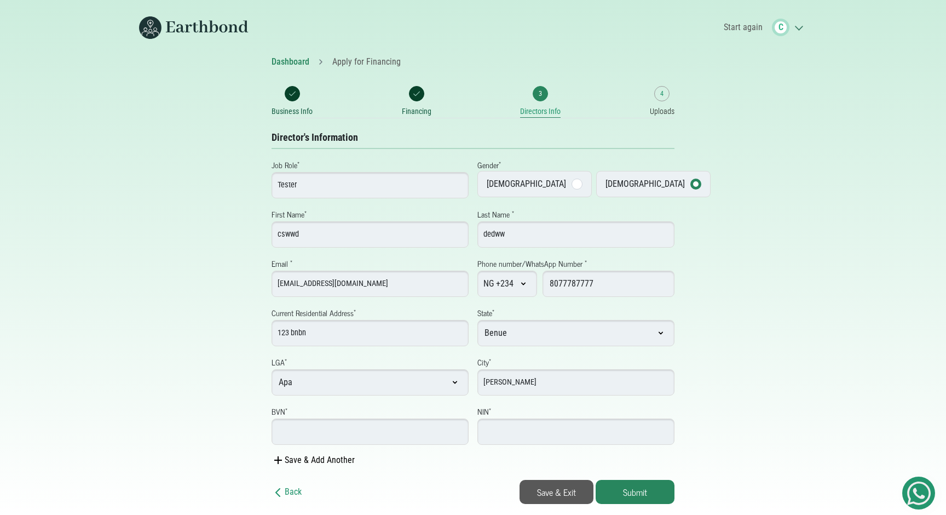
select select "Benue"
select select "Apa"
click at [293, 99] on span at bounding box center [292, 93] width 15 height 15
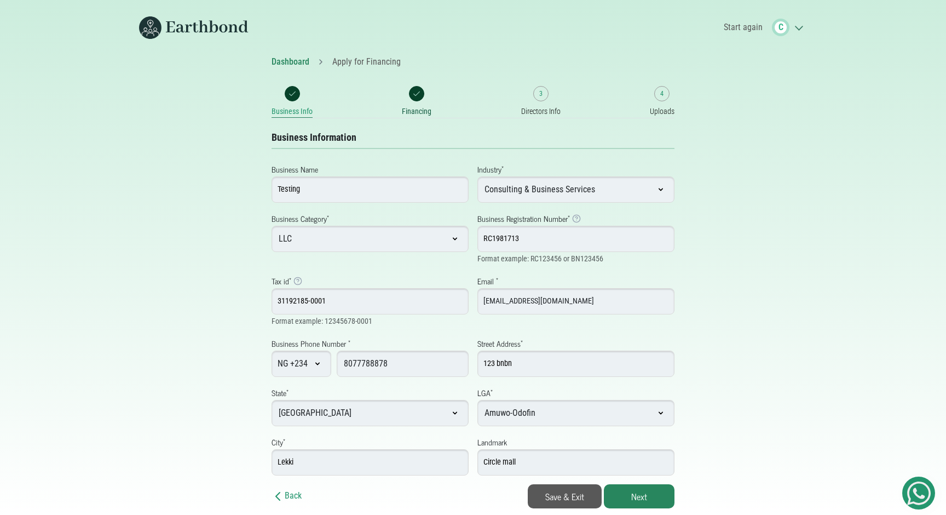
select select "Amuwo-Odofin"
click at [547, 96] on span "3" at bounding box center [540, 93] width 15 height 15
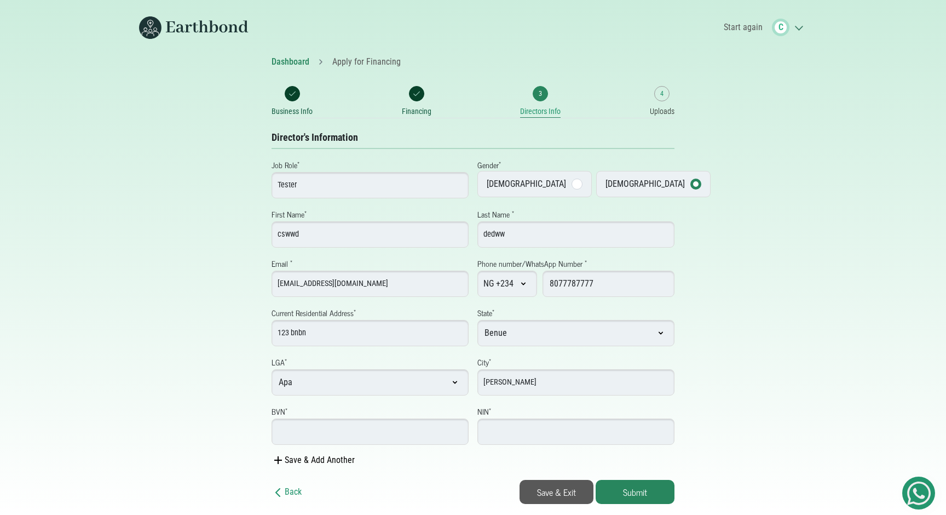
select select "Benue"
select select "Apa"
click at [655, 104] on link "4 Uploads" at bounding box center [662, 102] width 25 height 32
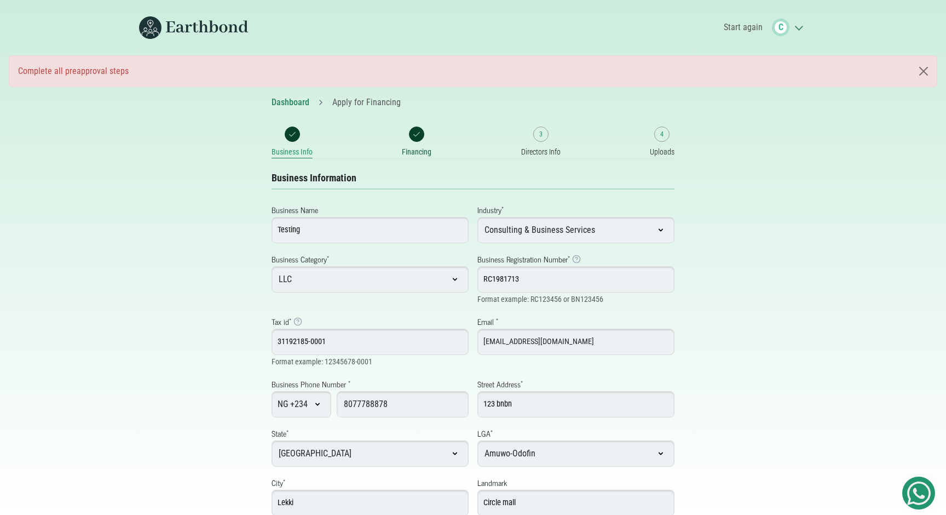
select select "Amuwo-Odofin"
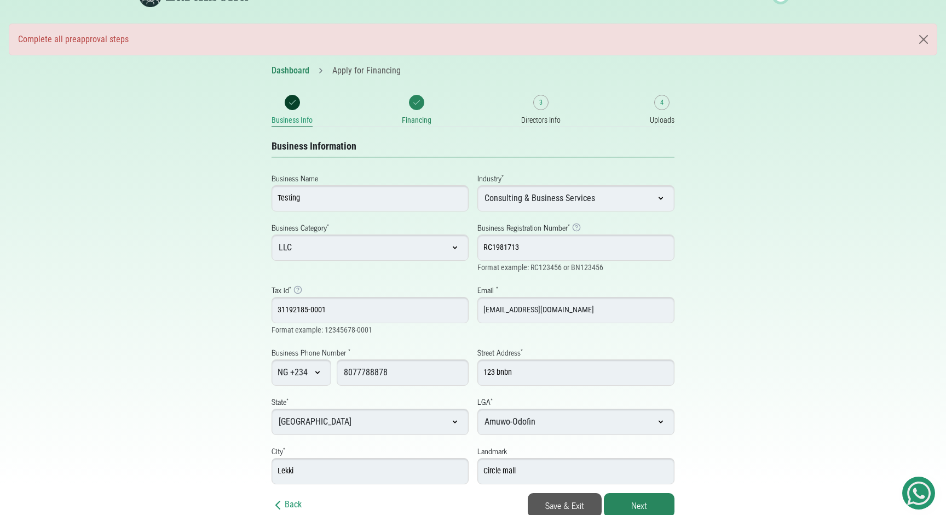
click at [419, 108] on span at bounding box center [416, 102] width 15 height 15
